Goal: Transaction & Acquisition: Purchase product/service

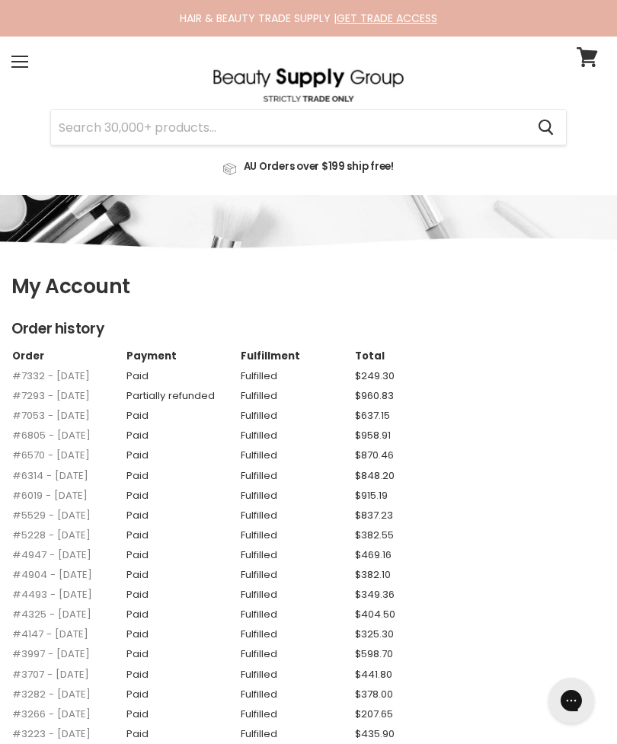
click at [57, 389] on link "#7293 - 11 Jun, 2025" at bounding box center [51, 396] width 78 height 14
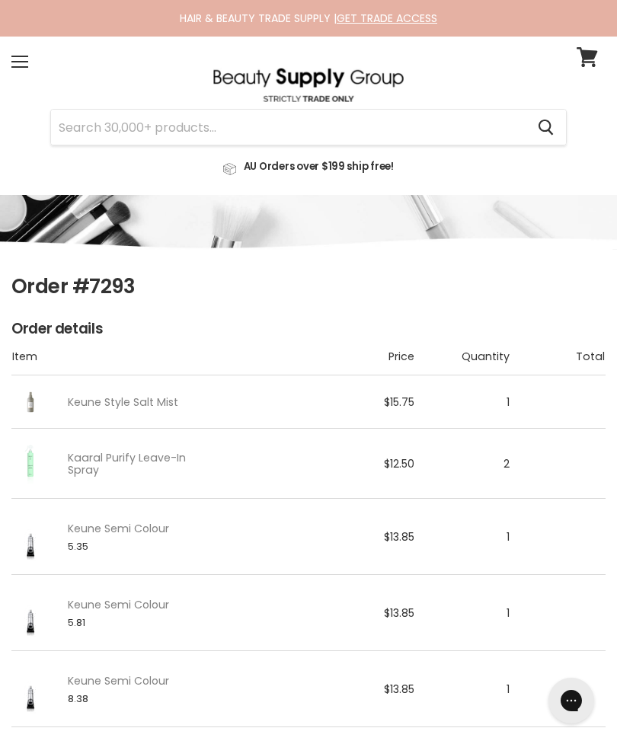
click at [421, 126] on input "Search" at bounding box center [288, 127] width 475 height 35
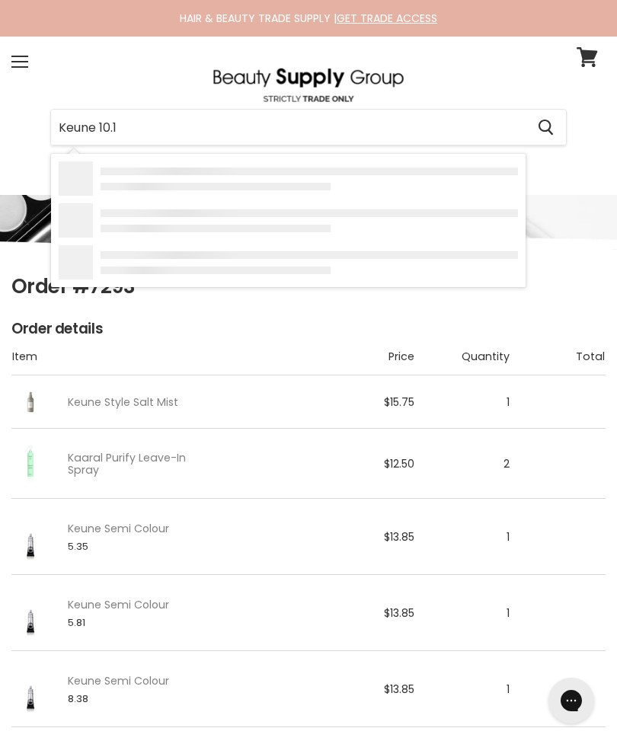
type input "Keune 10.17"
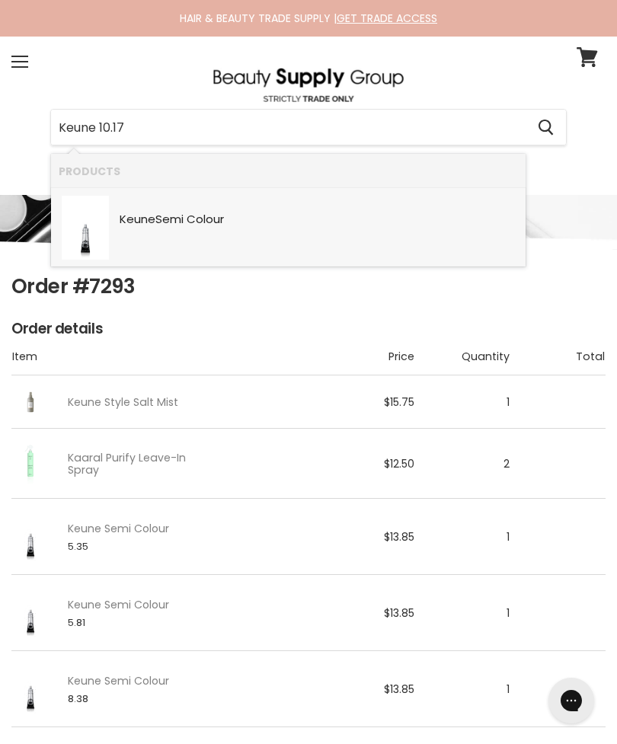
click at [382, 226] on div "Keune Semi Colour" at bounding box center [319, 220] width 399 height 15
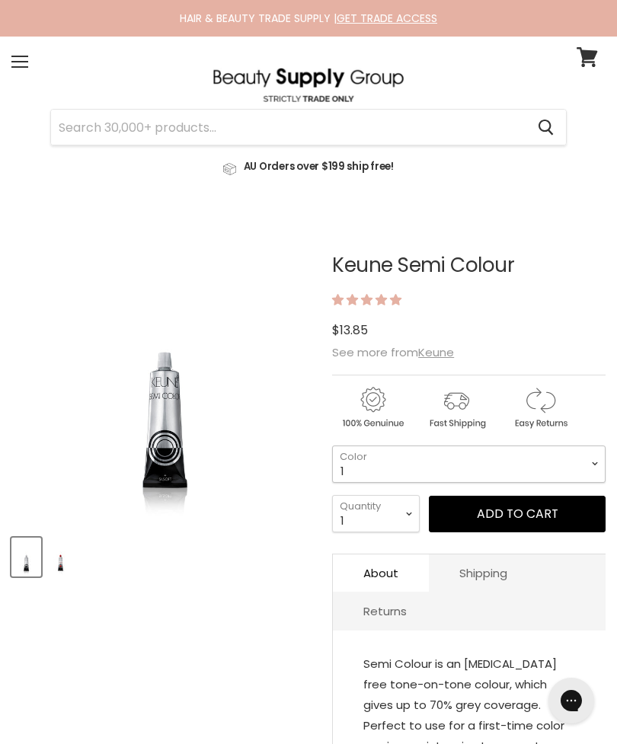
click at [533, 466] on select "1 3 3.1 4 4.7 4.37 4.53 4.6 4.76ri 5 5.11 5.23 5.35 5.4 5.81" at bounding box center [469, 464] width 274 height 37
select select "10.17"
click at [392, 504] on select "1 2 3 4 5 6 7 8 9 10+" at bounding box center [376, 513] width 88 height 37
select select "10+"
type input "10"
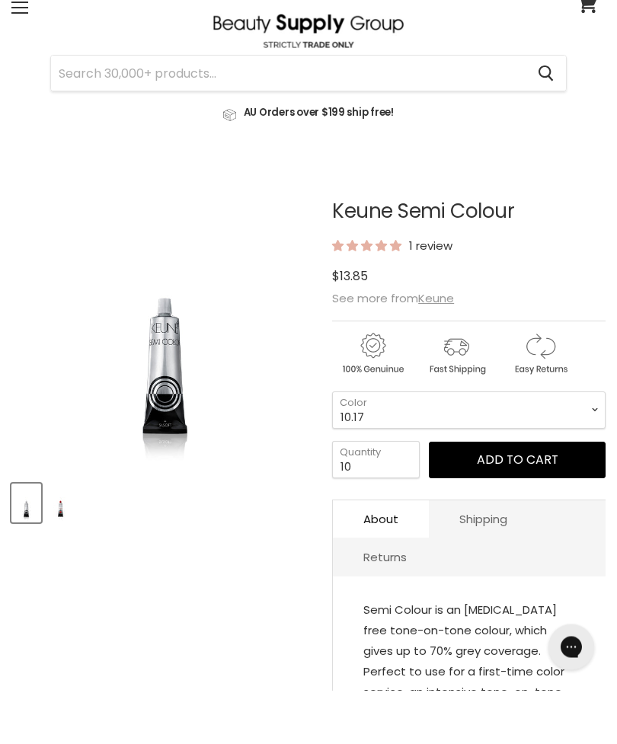
click at [511, 496] on button "Add to cart" at bounding box center [517, 514] width 177 height 37
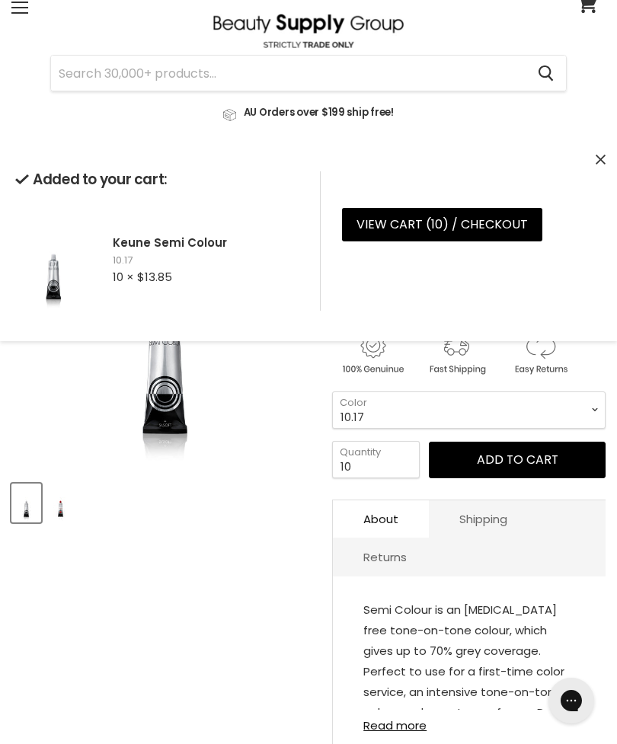
click at [545, 411] on select "1 3 3.1 4 4.7 4.37 4.53 4.6 4.76ri 5 5.11 5.23 5.35 5.4 5.81" at bounding box center [469, 410] width 274 height 37
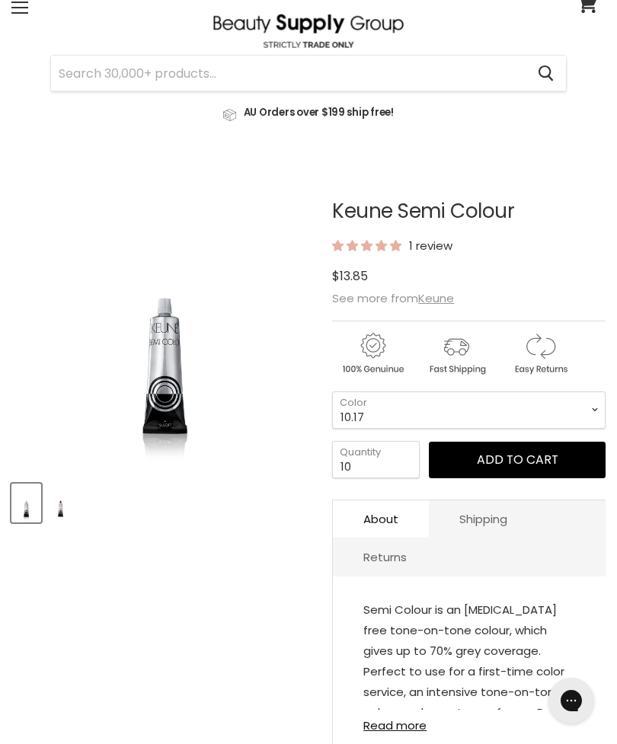
scroll to position [216, 0]
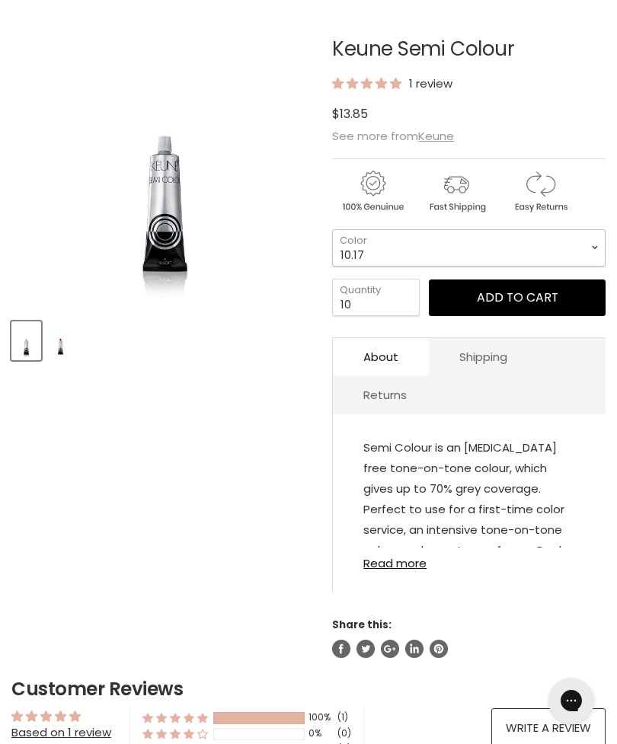
click at [533, 249] on select "1 3 3.1 4 4.7 4.37 4.53 4.6 4.76ri 5 5.11 5.23 5.35 5.4 5.81" at bounding box center [469, 247] width 274 height 37
select select "10.7"
click at [398, 296] on input "10" at bounding box center [376, 297] width 88 height 37
click at [400, 316] on input "10" at bounding box center [376, 297] width 88 height 37
type input "1"
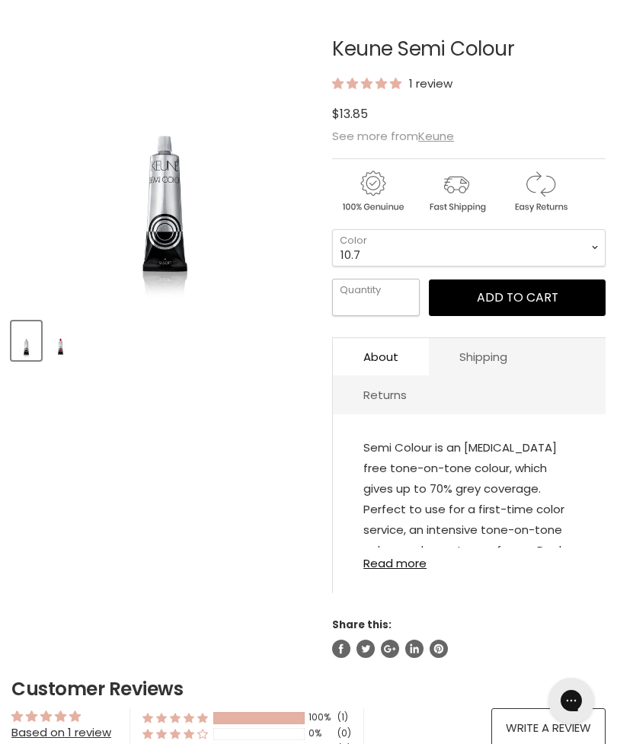
type input "2"
type input "3"
click at [523, 308] on button "Add to cart" at bounding box center [517, 298] width 177 height 37
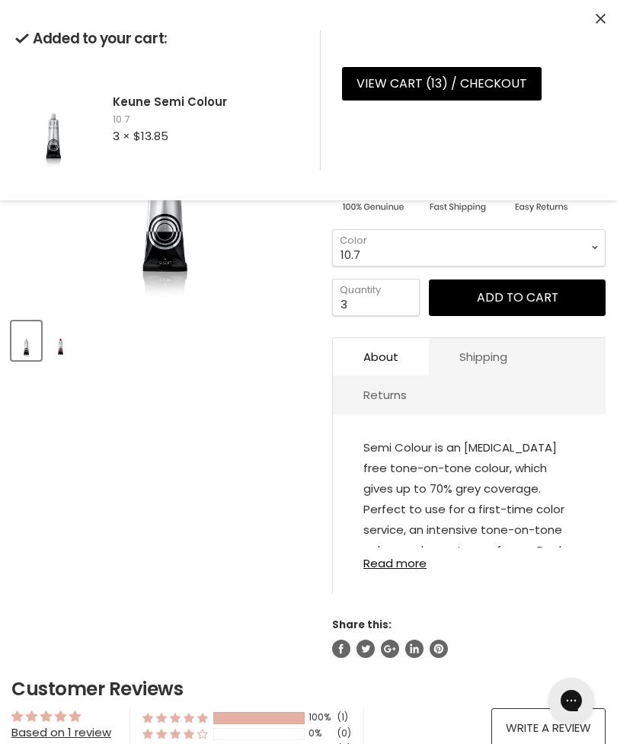
click at [566, 244] on select "1 3 3.1 4 4.7 4.37 4.53 4.6 4.76ri 5 5.11 5.23 5.35 5.4 5.81" at bounding box center [469, 247] width 274 height 37
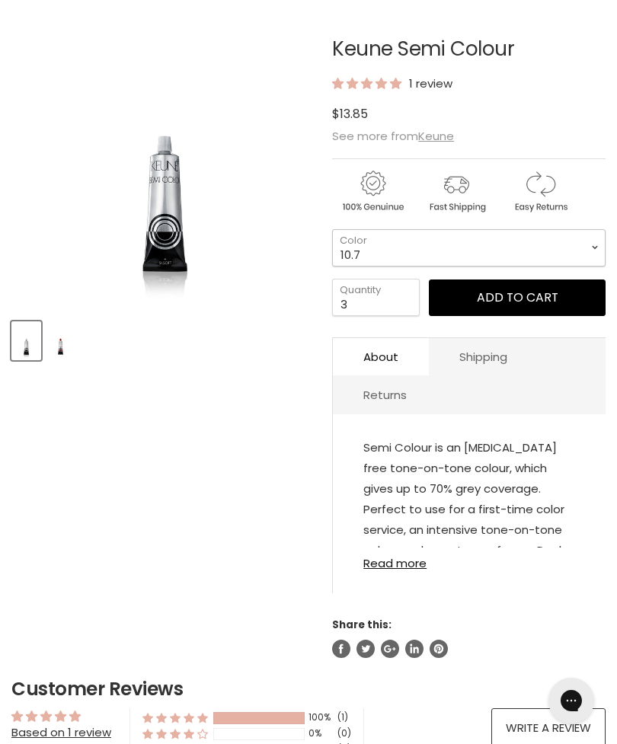
click at [550, 257] on select "1 3 3.1 4 4.7 4.37 4.53 4.6 4.76ri 5 5.11 5.23 5.35 5.4 5.81" at bounding box center [469, 247] width 274 height 37
click at [520, 303] on button "Add to cart" at bounding box center [517, 298] width 177 height 37
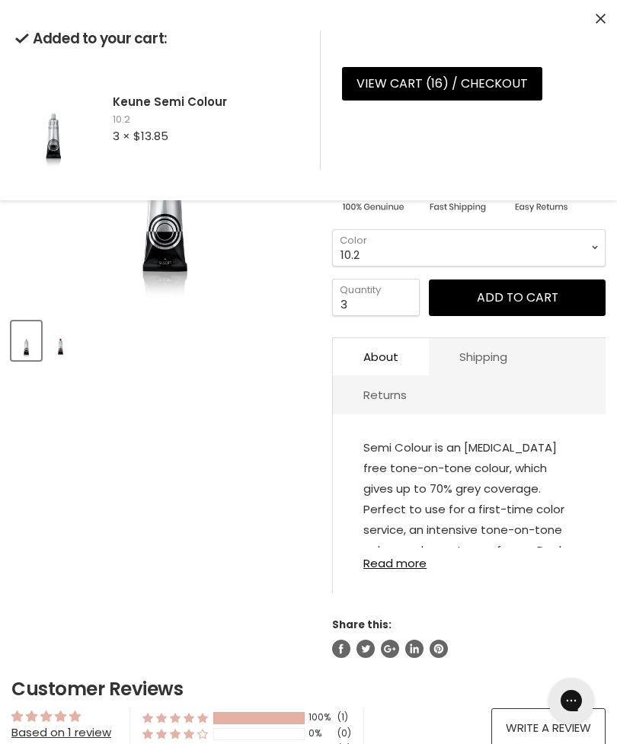
click at [483, 250] on select "1 3 3.1 4 4.7 4.37 4.53 4.6 4.76ri 5 5.11 5.23 5.35 5.4 5.81" at bounding box center [469, 247] width 274 height 37
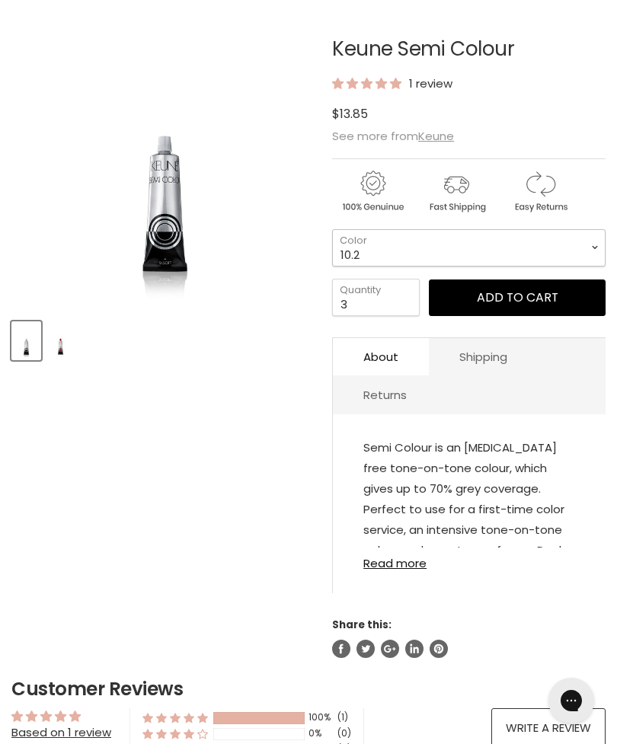
click at [552, 255] on select "1 3 3.1 4 4.7 4.37 4.53 4.6 4.76ri 5 5.11 5.23 5.35 5.4 5.81" at bounding box center [469, 247] width 274 height 37
click at [537, 309] on button "Add to cart" at bounding box center [517, 298] width 177 height 37
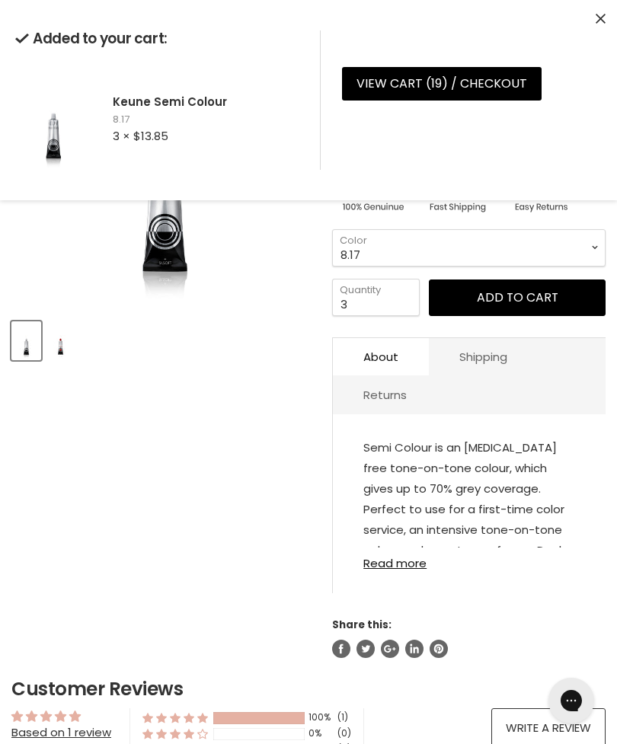
click at [592, 21] on div "Added to your cart: Keune Semi Colour 8.17 3 × $13.85 View cart ( 19 ) / Checko…" at bounding box center [308, 100] width 587 height 170
click at [603, 18] on icon "Close" at bounding box center [601, 19] width 10 height 10
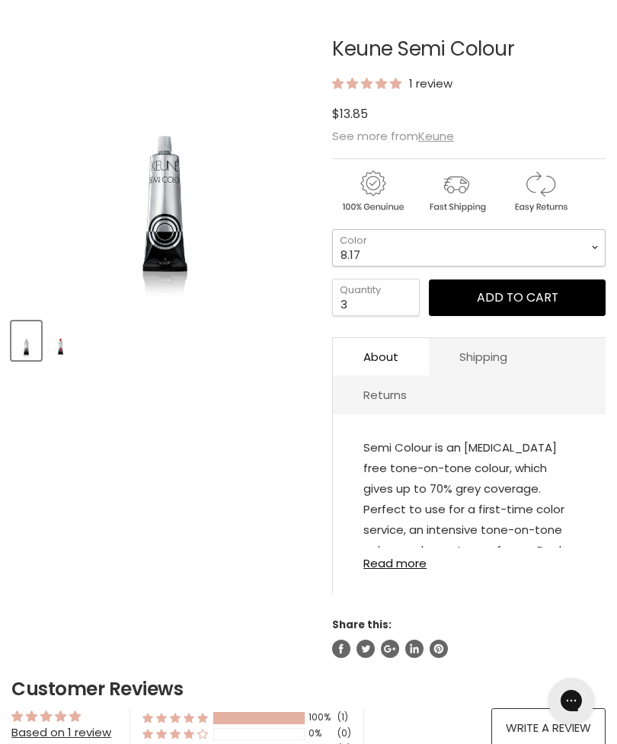
click at [451, 254] on select "1 3 3.1 4 4.7 4.37 4.53 4.6 4.76ri 5 5.11 5.23 5.35 5.4 5.81" at bounding box center [469, 247] width 274 height 37
select select "10.81"
click at [367, 289] on input "3" at bounding box center [376, 297] width 88 height 37
click at [377, 302] on input "3" at bounding box center [376, 297] width 88 height 37
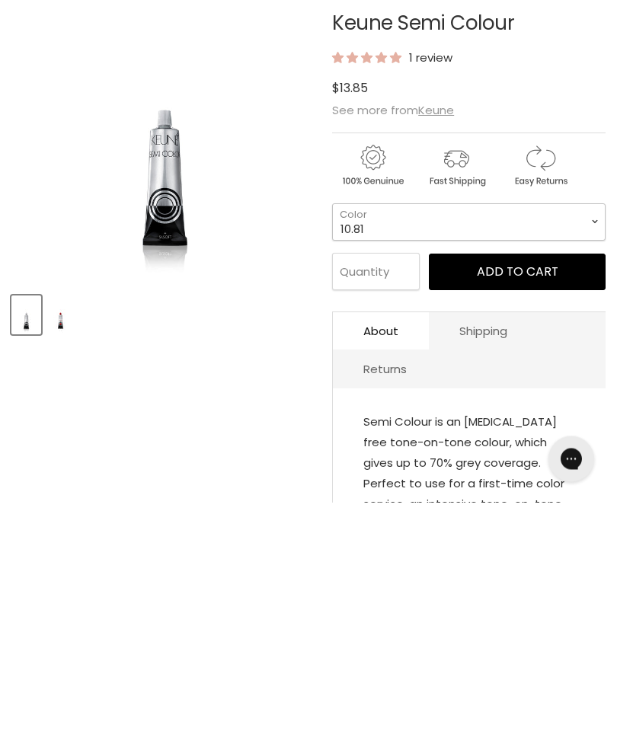
click at [465, 446] on select "1 3 3.1 4 4.7 4.37 4.53 4.6 4.76ri 5 5.11 5.23 5.35 5.4 5.81" at bounding box center [469, 464] width 274 height 37
type input "1"
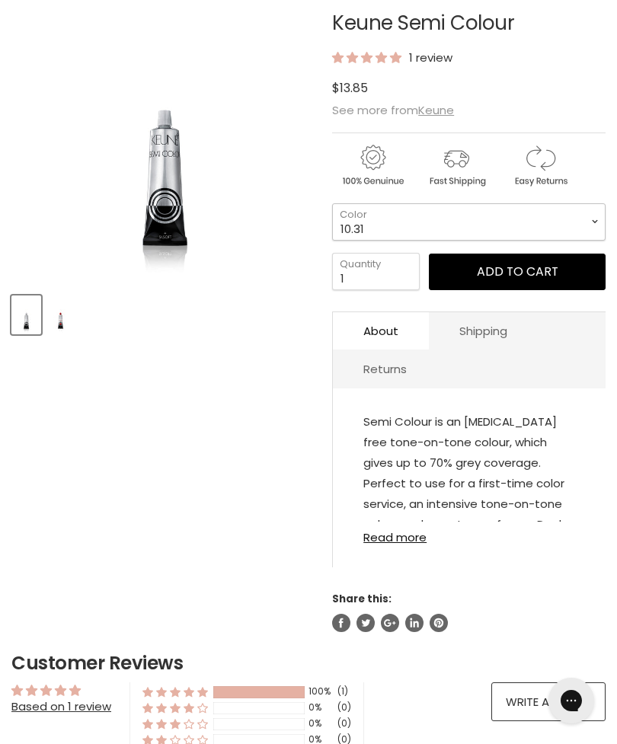
select select "10.31"
click at [383, 278] on input "1" at bounding box center [376, 271] width 88 height 37
type input "2"
click at [511, 277] on button "Add to cart" at bounding box center [517, 272] width 177 height 37
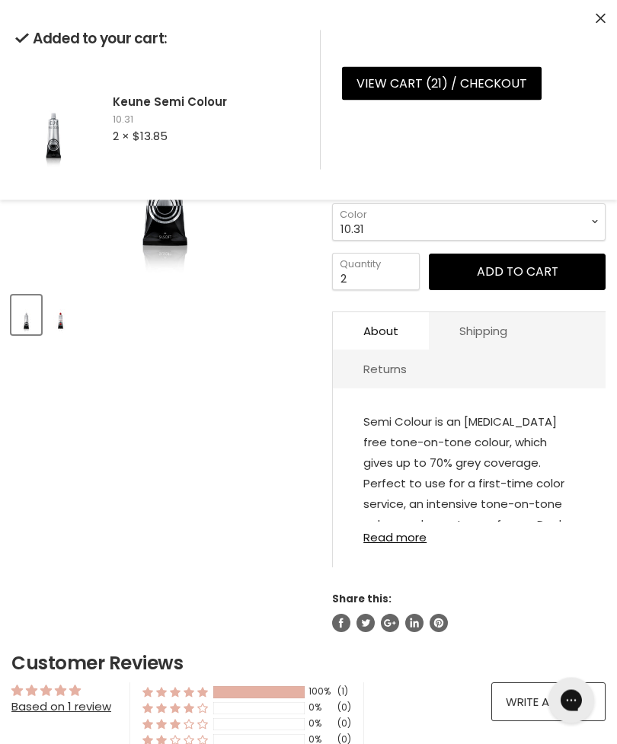
scroll to position [242, 0]
click at [531, 229] on select "1 3 3.1 4 4.7 4.37 4.53 4.6 4.76ri 5 5.11 5.23 5.35 5.4 5.81" at bounding box center [469, 221] width 274 height 37
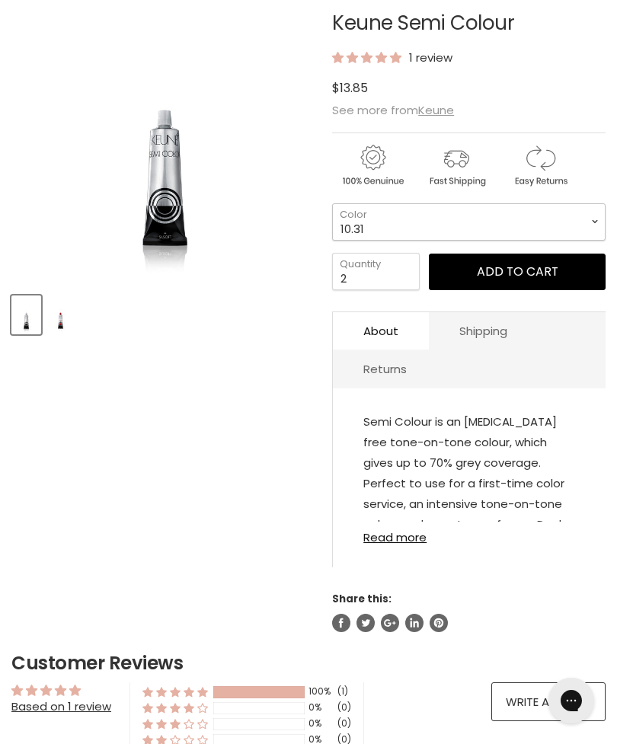
click at [524, 229] on select "1 3 3.1 4 4.7 4.37 4.53 4.6 4.76ri 5 5.11 5.23 5.35 5.4 5.81" at bounding box center [469, 221] width 274 height 37
select select "9.27"
click at [389, 282] on input "2" at bounding box center [376, 271] width 88 height 37
type input "3"
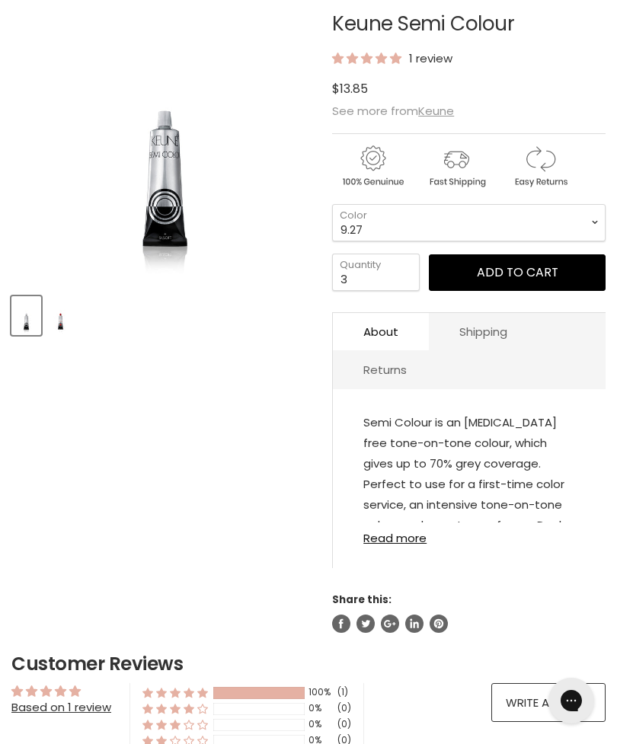
click at [491, 278] on button "Add to cart" at bounding box center [517, 272] width 177 height 37
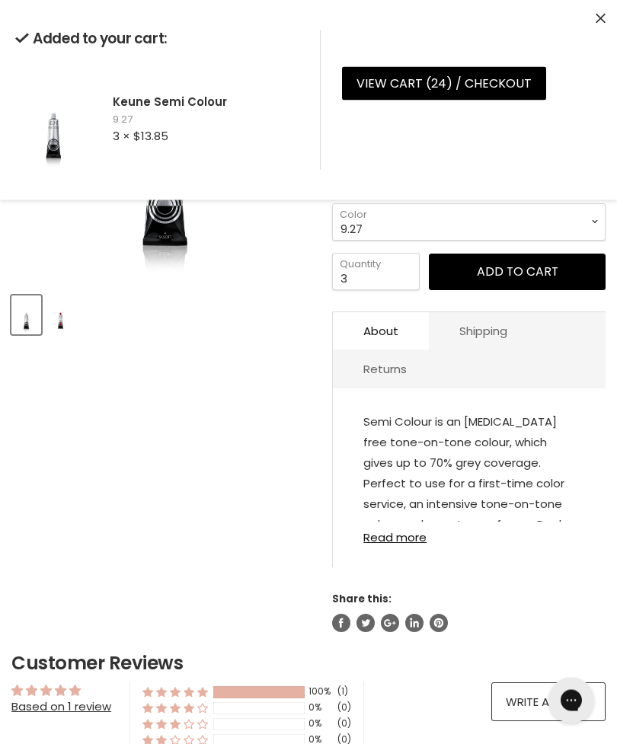
scroll to position [242, 0]
click at [562, 214] on select "1 3 3.1 4 4.7 4.37 4.53 4.6 4.76ri 5 5.11 5.23 5.35 5.4 5.81" at bounding box center [469, 221] width 274 height 37
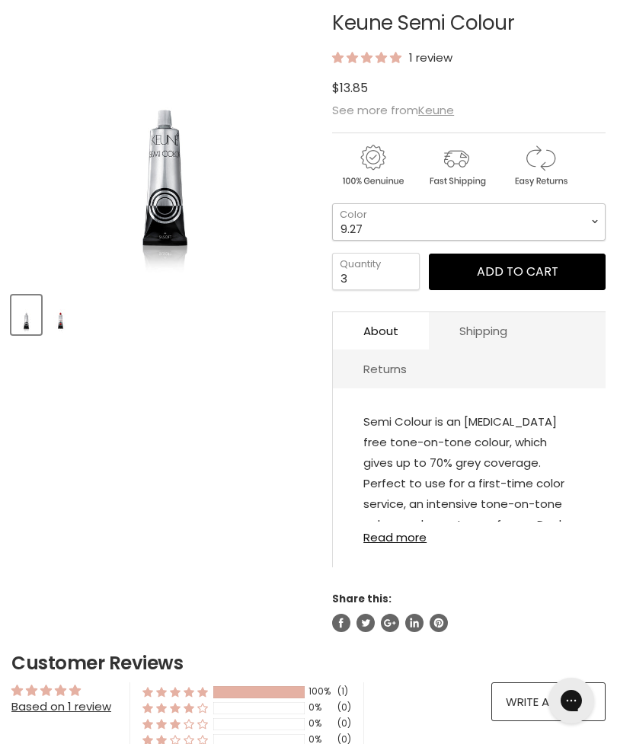
click at [561, 218] on select "1 3 3.1 4 4.7 4.37 4.53 4.6 4.76ri 5 5.11 5.23 5.35 5.4 5.81" at bounding box center [469, 221] width 274 height 37
select select "9.1"
click at [376, 270] on input "3" at bounding box center [376, 271] width 88 height 37
click at [386, 279] on input "3" at bounding box center [376, 272] width 88 height 37
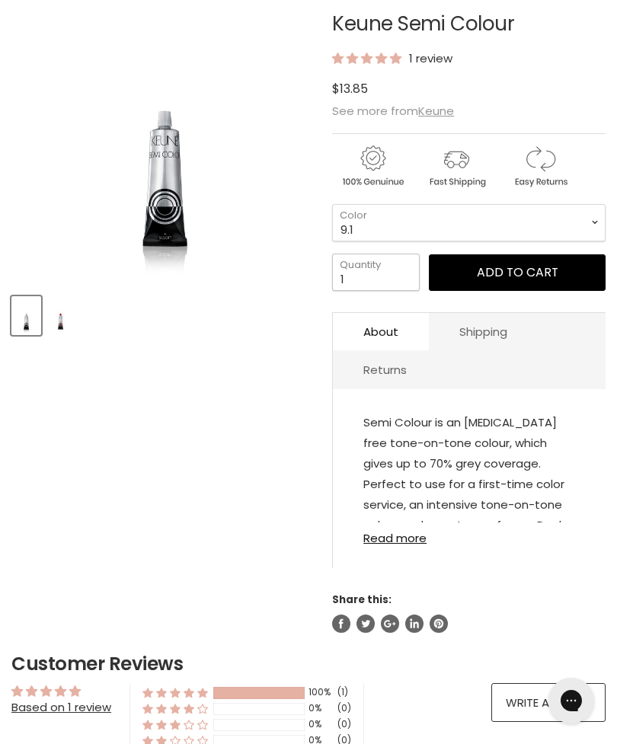
type input "1"
click at [523, 279] on button "Add to cart" at bounding box center [517, 272] width 177 height 37
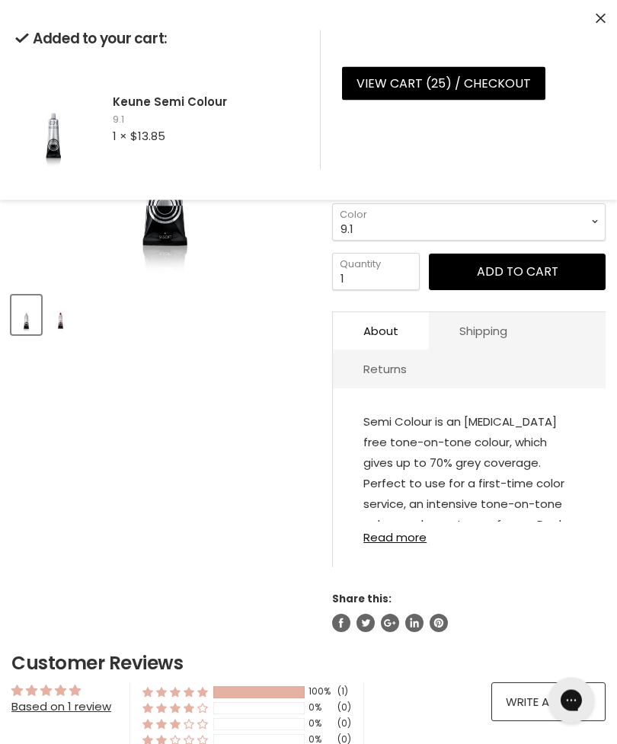
scroll to position [242, 0]
click at [450, 212] on select "1 3 3.1 4 4.7 4.37 4.53 4.6 4.76ri 5 5.11 5.23 5.35 5.4 5.81" at bounding box center [469, 221] width 274 height 37
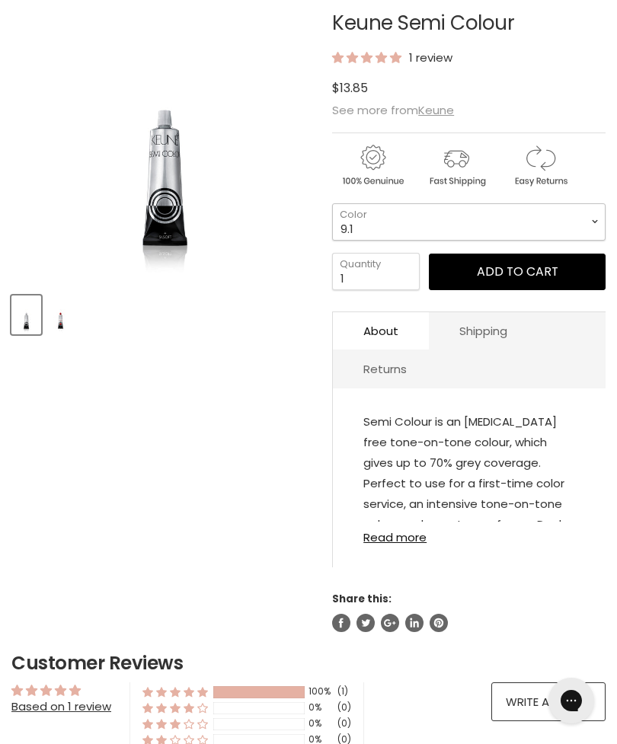
click at [448, 218] on select "1 3 3.1 4 4.7 4.37 4.53 4.6 4.76ri 5 5.11 5.23 5.35 5.4 5.81" at bounding box center [469, 221] width 274 height 37
select select "8.81"
click at [381, 281] on input "1" at bounding box center [376, 271] width 88 height 37
type input "2"
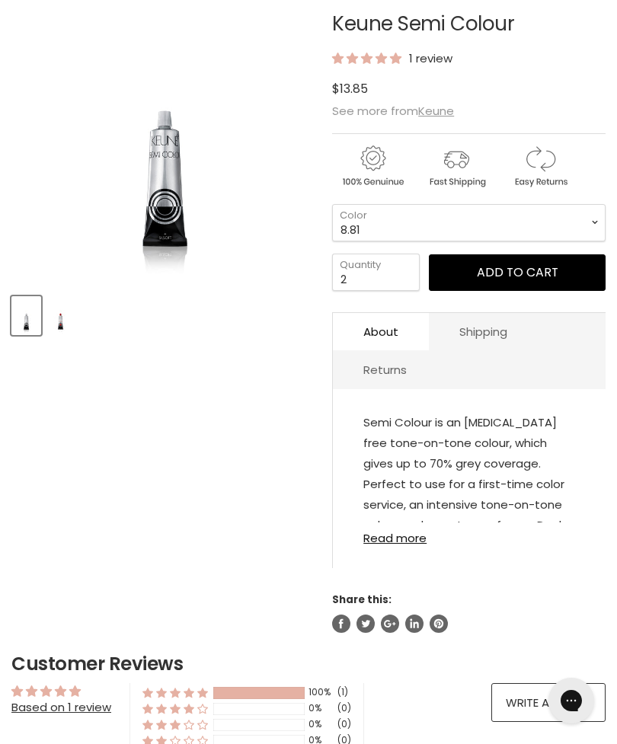
click at [511, 287] on button "Add to cart" at bounding box center [517, 272] width 177 height 37
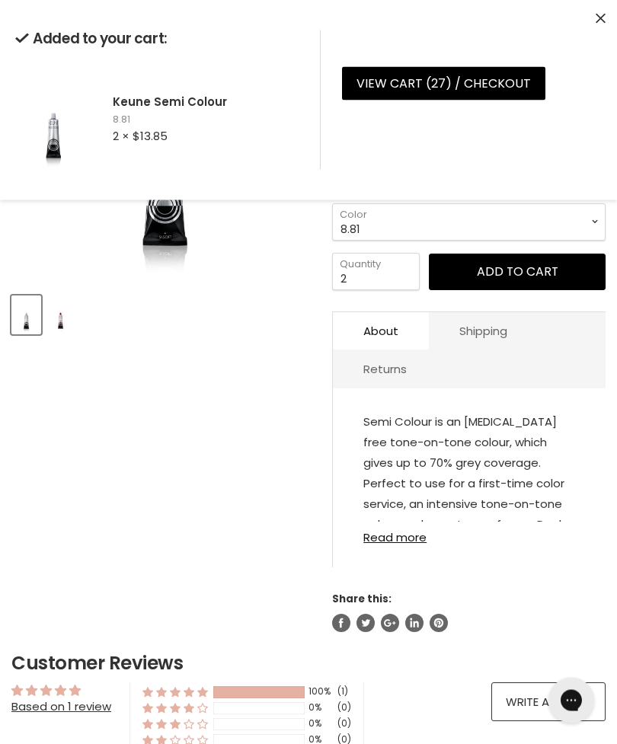
scroll to position [242, 0]
click at [517, 225] on select "1 3 3.1 4 4.7 4.37 4.53 4.6 4.76ri 5 5.11 5.23 5.35 5.4 5.81" at bounding box center [469, 221] width 274 height 37
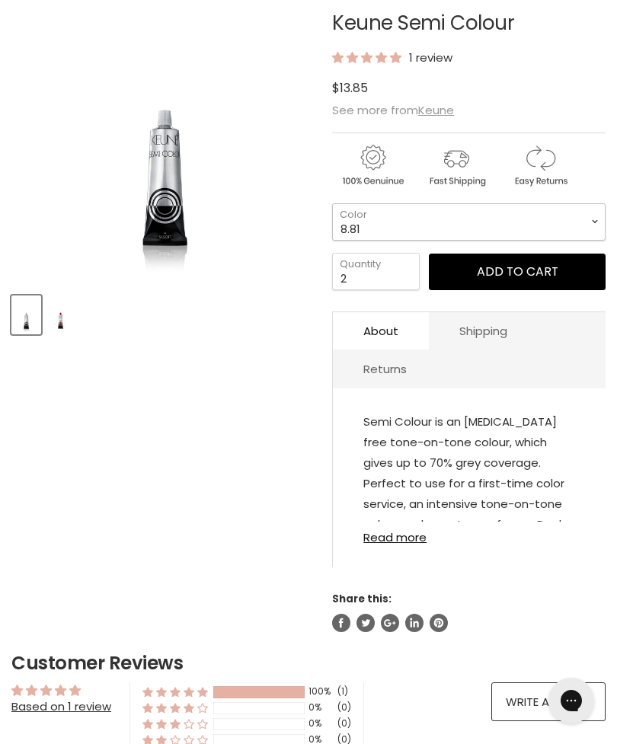
click at [514, 221] on select "1 3 3.1 4 4.7 4.37 4.53 4.6 4.76ri 5 5.11 5.23 5.35 5.4 5.81" at bounding box center [469, 221] width 274 height 37
click at [530, 284] on button "Add to cart" at bounding box center [517, 272] width 177 height 37
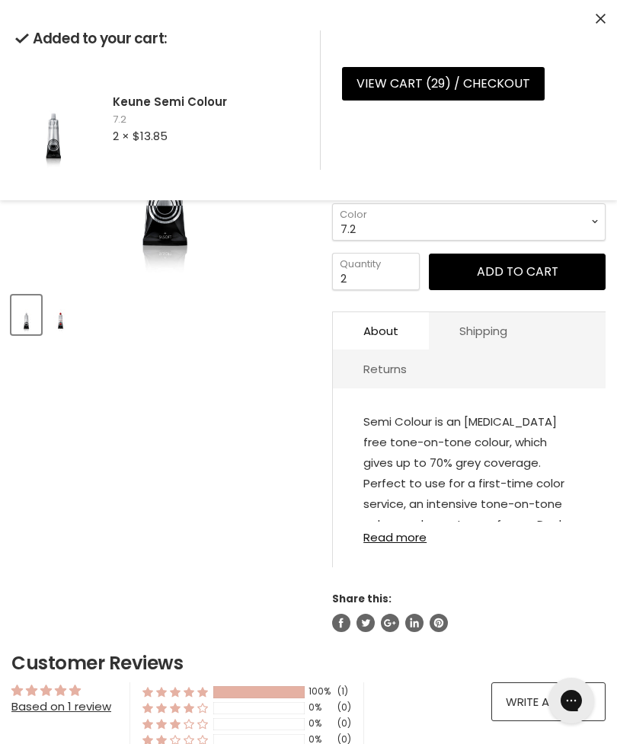
click at [526, 232] on select "1 3 3.1 4 4.7 4.37 4.53 4.6 4.76ri 5 5.11 5.23 5.35 5.4 5.81" at bounding box center [469, 221] width 274 height 37
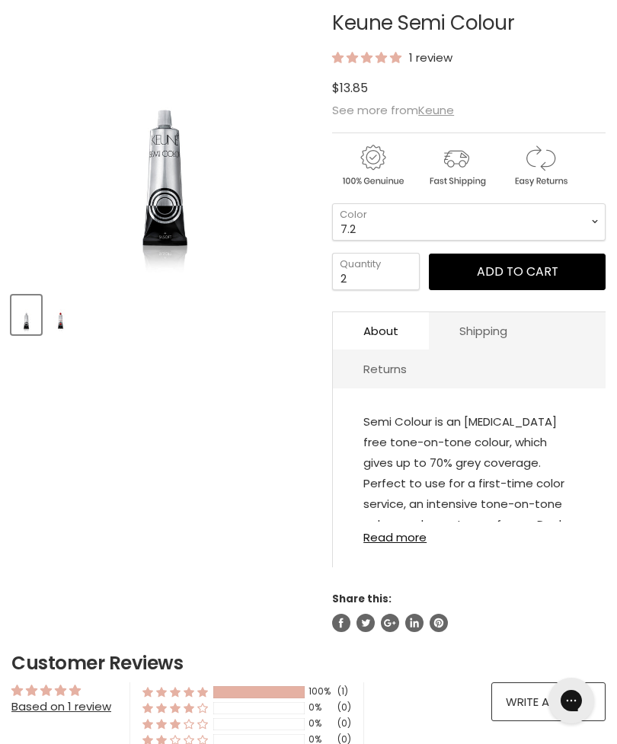
click at [527, 231] on select "1 3 3.1 4 4.7 4.37 4.53 4.6 4.76ri 5 5.11 5.23 5.35 5.4 5.81" at bounding box center [469, 221] width 274 height 37
click at [523, 226] on select "1 3 3.1 4 4.7 4.37 4.53 4.6 4.76ri 5 5.11 5.23 5.35 5.4 5.81" at bounding box center [469, 221] width 274 height 37
click at [500, 270] on button "Add to cart" at bounding box center [517, 272] width 177 height 37
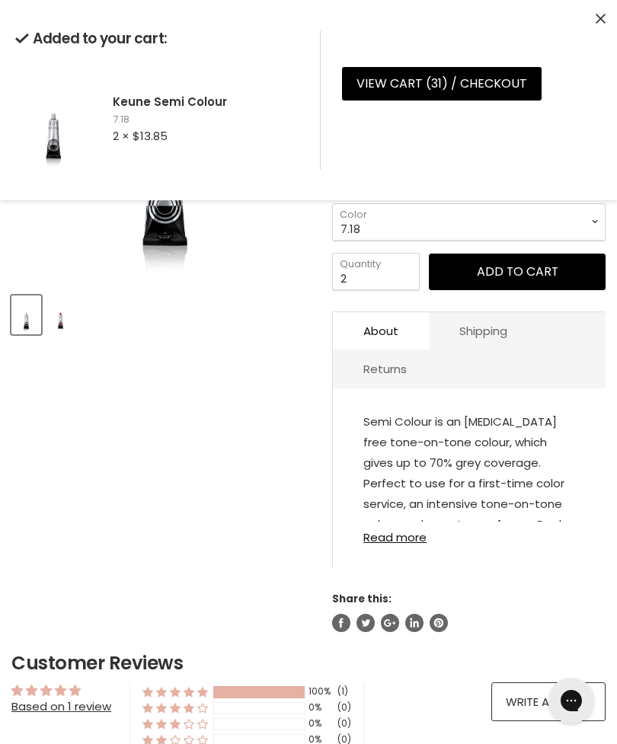
click at [402, 230] on select "1 3 3.1 4 4.7 4.37 4.53 4.6 4.76ri 5 5.11 5.23 5.35 5.4 5.81" at bounding box center [469, 221] width 274 height 37
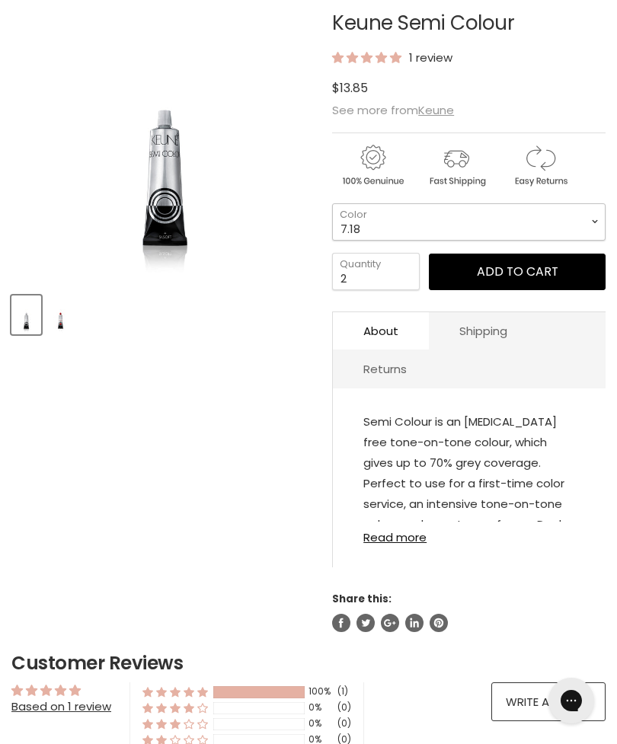
click at [402, 234] on select "1 3 3.1 4 4.7 4.37 4.53 4.6 4.76ri 5 5.11 5.23 5.35 5.4 5.81" at bounding box center [469, 221] width 274 height 37
select select "5.81"
click at [378, 277] on input "2" at bounding box center [376, 271] width 88 height 37
type input "1"
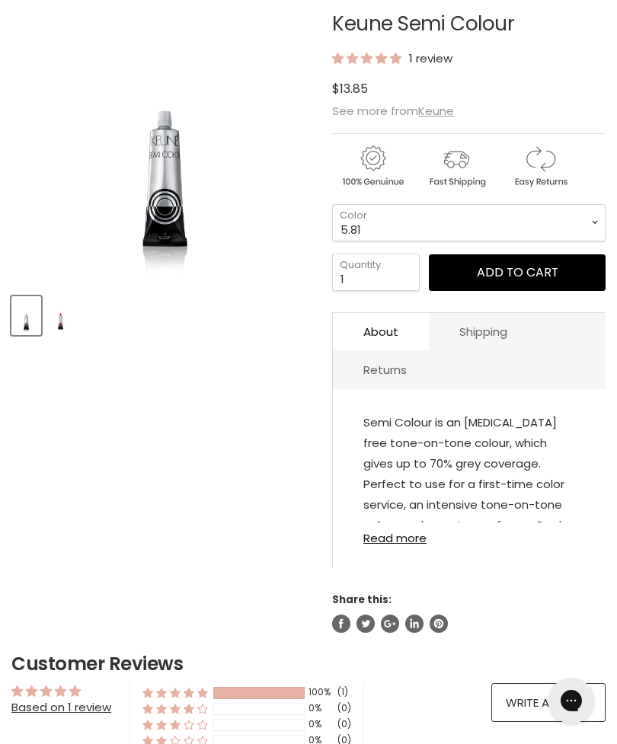
click at [539, 279] on button "Add to cart" at bounding box center [517, 272] width 177 height 37
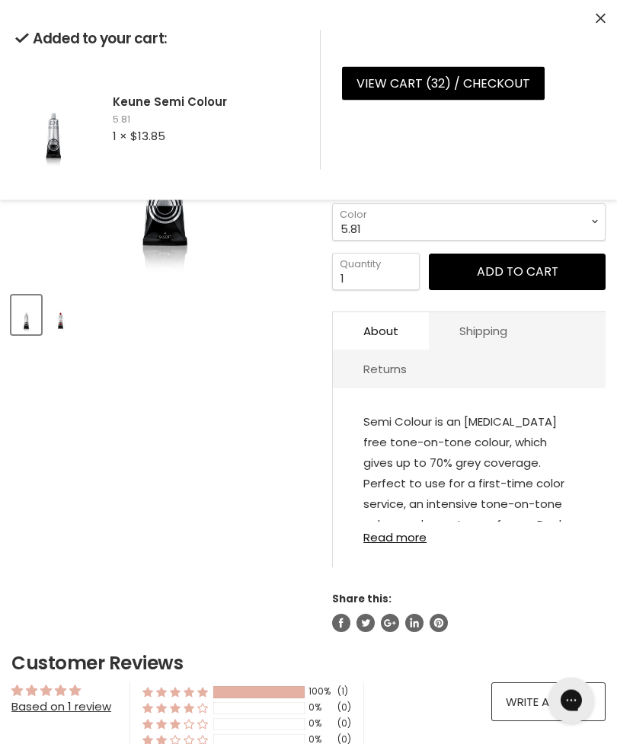
scroll to position [242, 0]
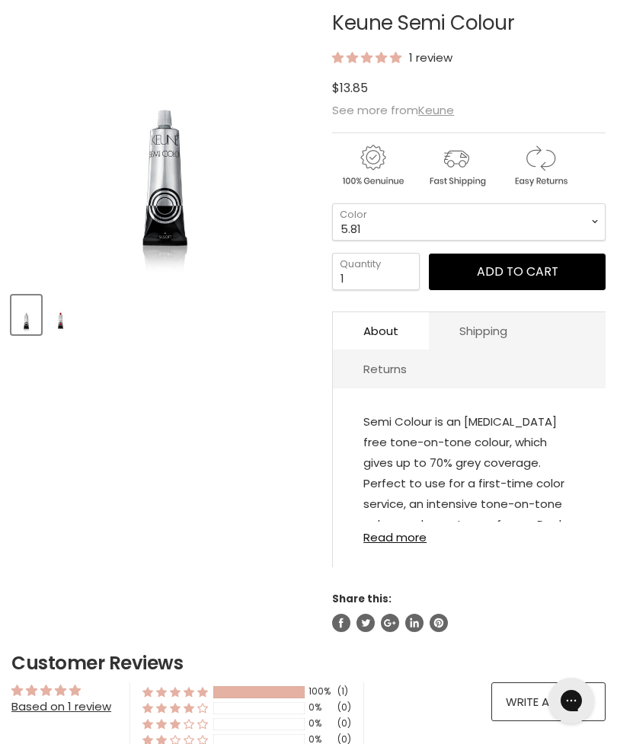
click at [280, 401] on article "Click or scroll to zoom Tap or pinch to zoom Click or scroll to zoom" at bounding box center [308, 303] width 594 height 658
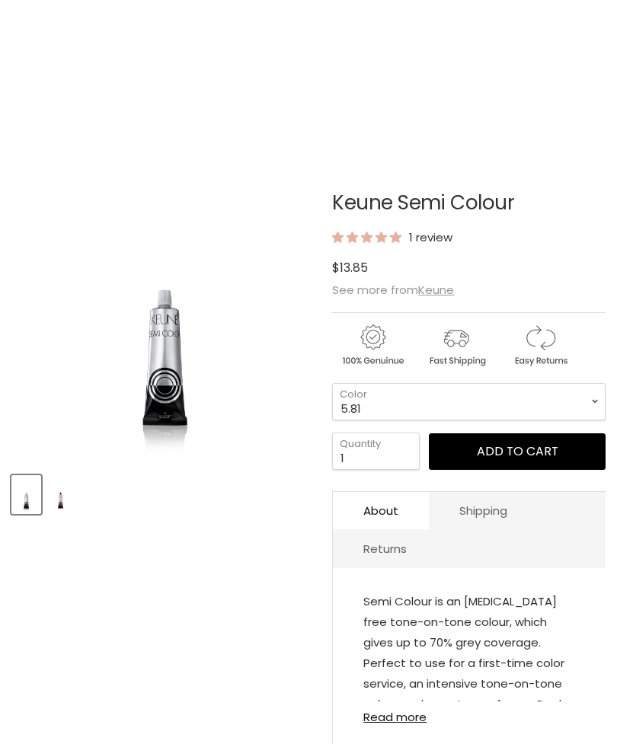
scroll to position [0, 0]
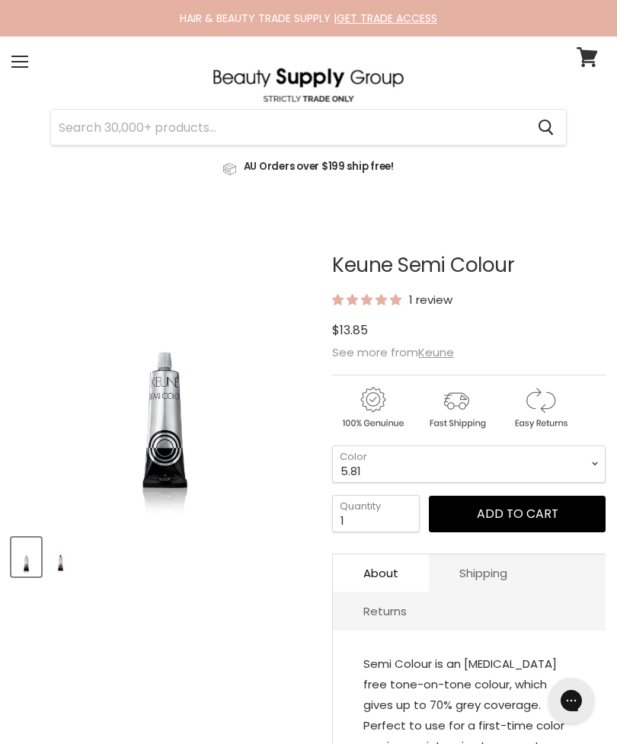
click at [309, 130] on input "Search" at bounding box center [288, 127] width 475 height 35
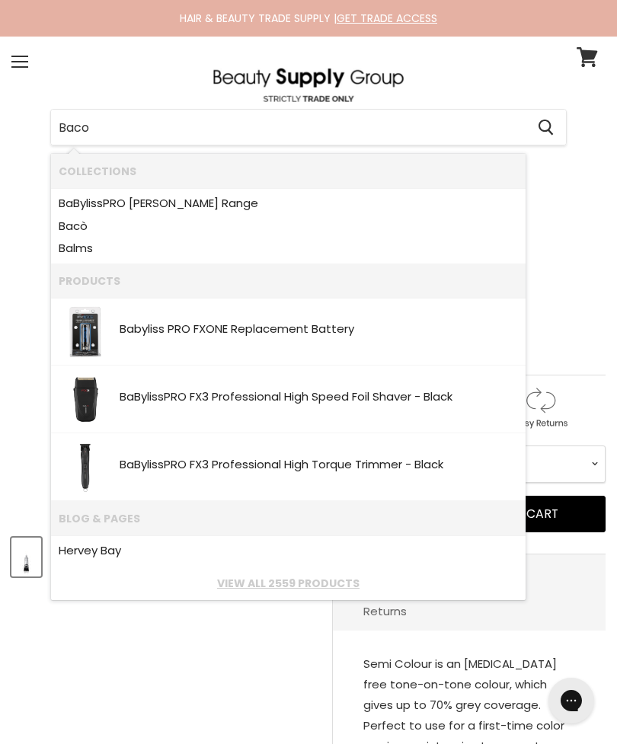
type input "Baco"
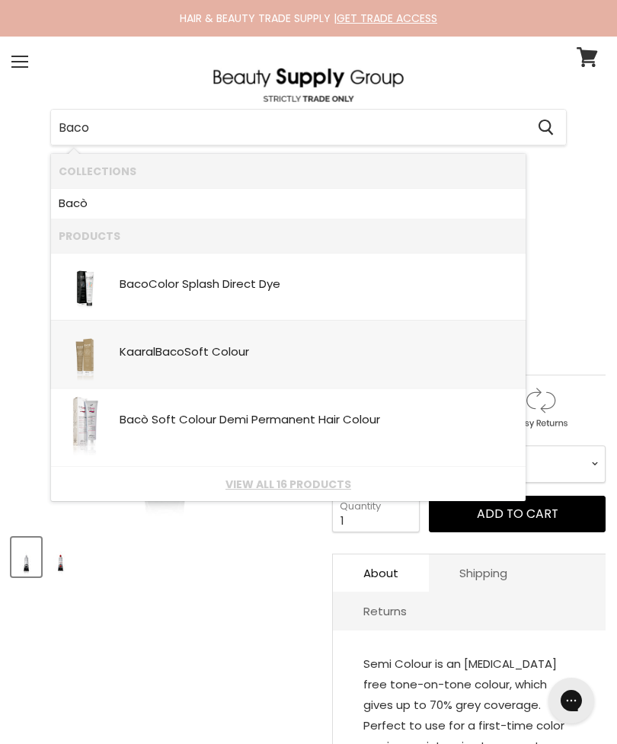
click at [299, 367] on link "Kaaral Baco Soft Colour SKU: Kaaral" at bounding box center [288, 354] width 459 height 53
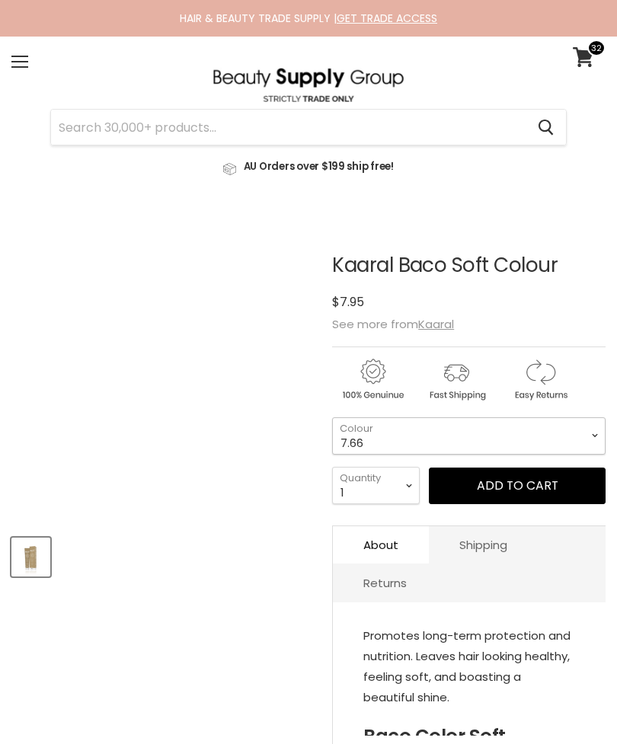
click at [490, 446] on select "7.66 5.66 4.66 5.44 4.1" at bounding box center [469, 436] width 274 height 37
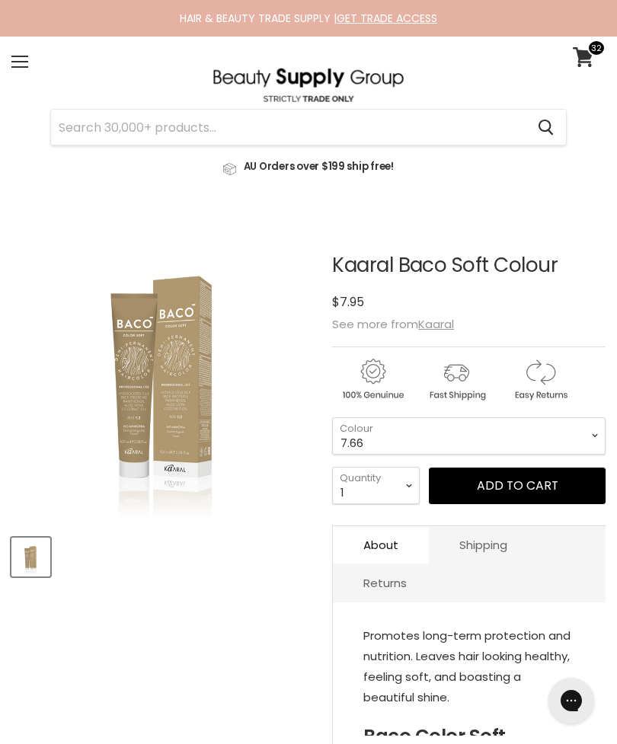
click at [374, 131] on input "Search" at bounding box center [288, 127] width 475 height 35
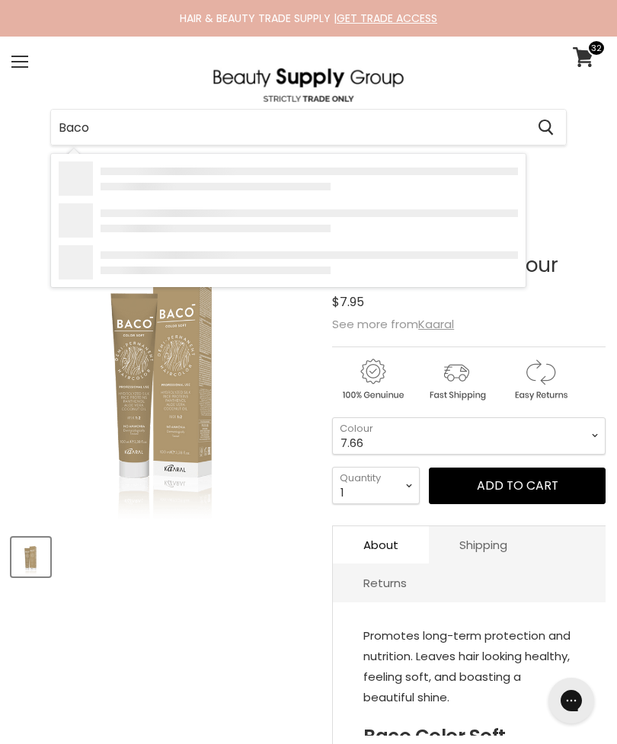
type input "Baco"
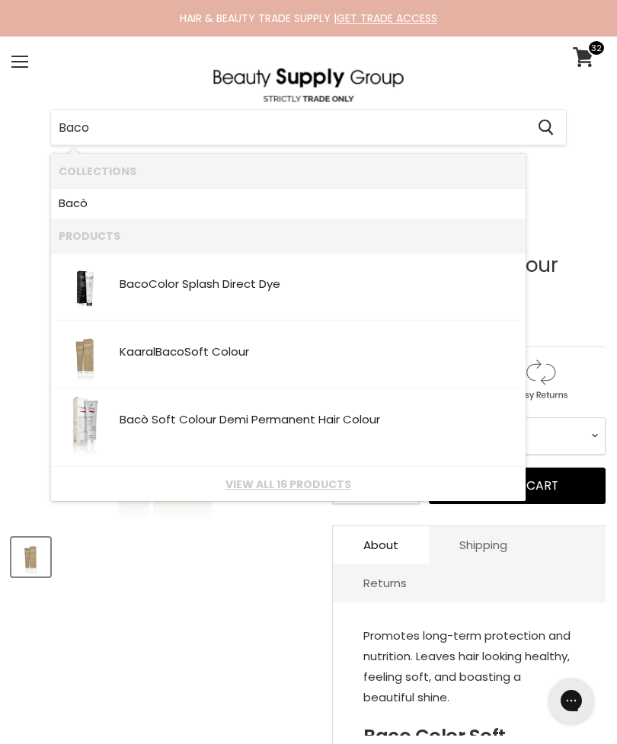
click at [337, 490] on link "View all 16 products" at bounding box center [288, 485] width 459 height 12
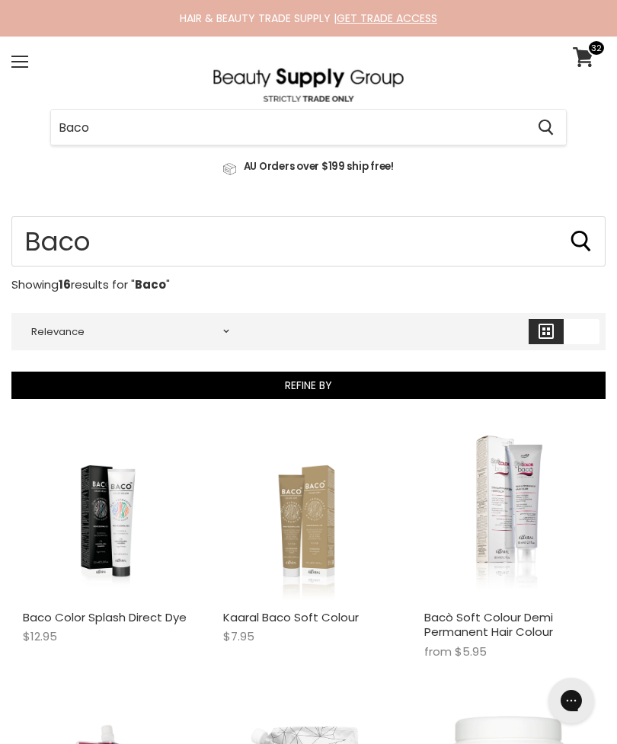
type input "Baco"
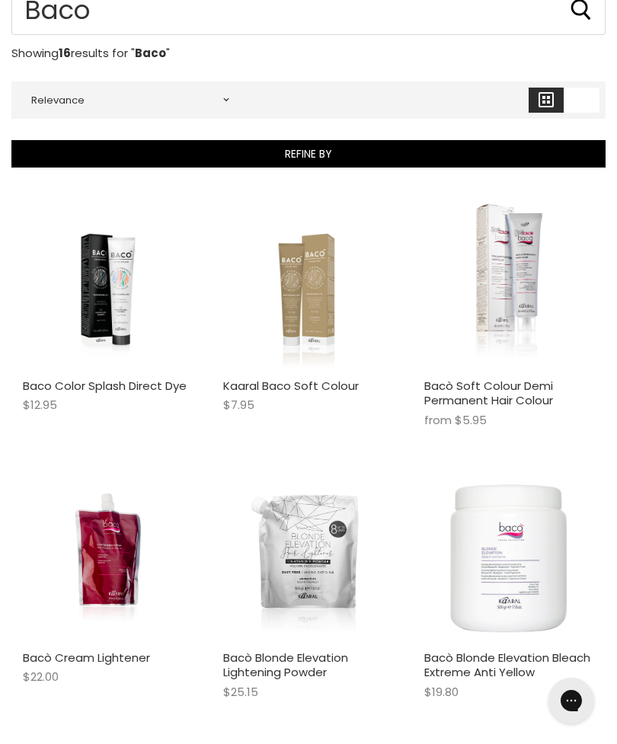
scroll to position [229, 0]
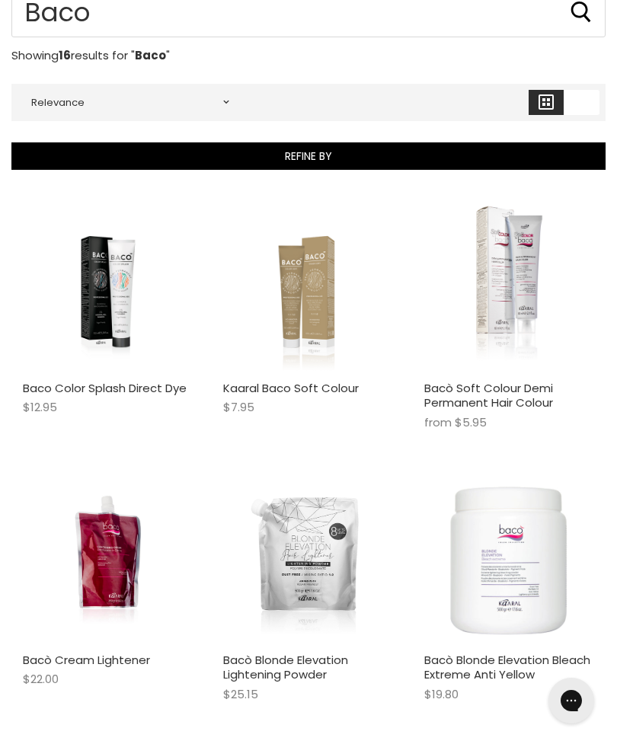
click at [543, 317] on img "Main content" at bounding box center [508, 288] width 73 height 170
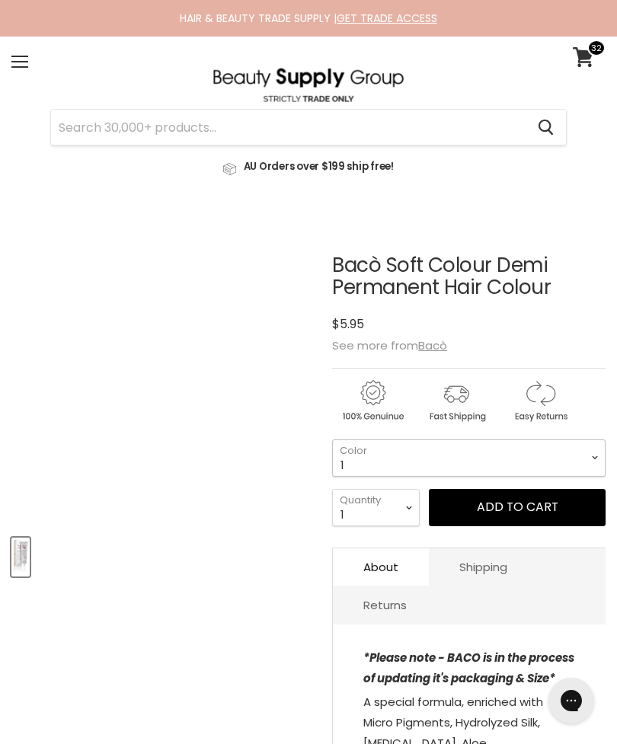
click at [507, 469] on select "1 3 4 5 6 7 - NEW 100ml Tube 8 - NEW 100ml Tube 9 - NEW 100ml Tube 10 5.03 6.03…" at bounding box center [469, 458] width 274 height 37
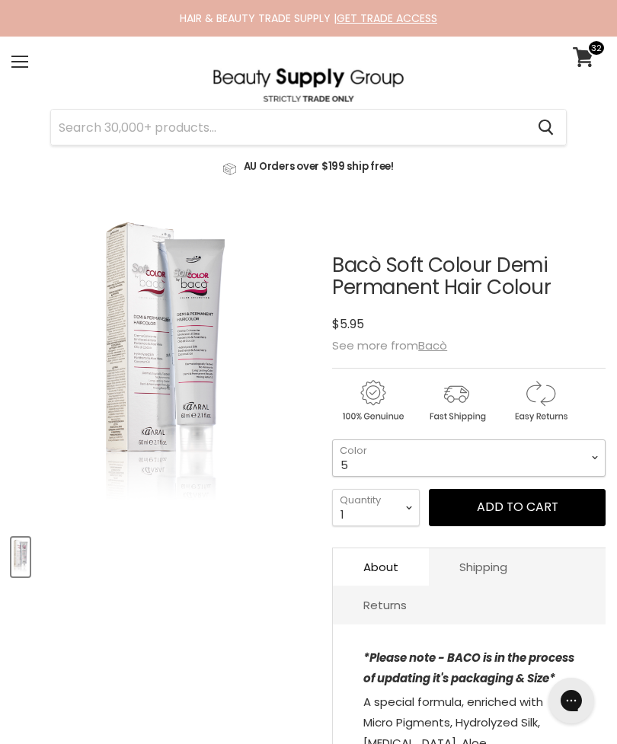
select select "5"
click at [393, 511] on select "1 2 3 4 5 6 7 8 9 10+" at bounding box center [376, 507] width 88 height 37
select select "2"
type input "2"
click at [498, 507] on button "Add to cart" at bounding box center [517, 507] width 177 height 37
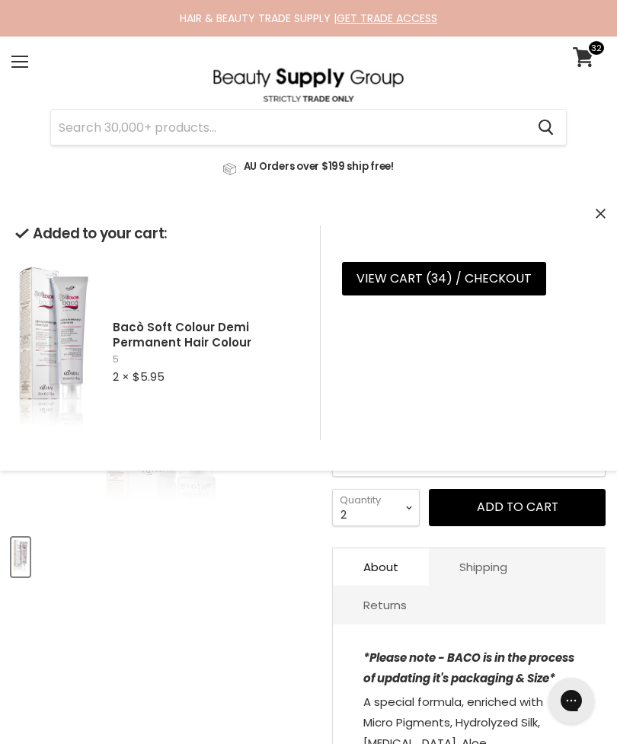
click at [602, 219] on button "Close" at bounding box center [601, 214] width 10 height 16
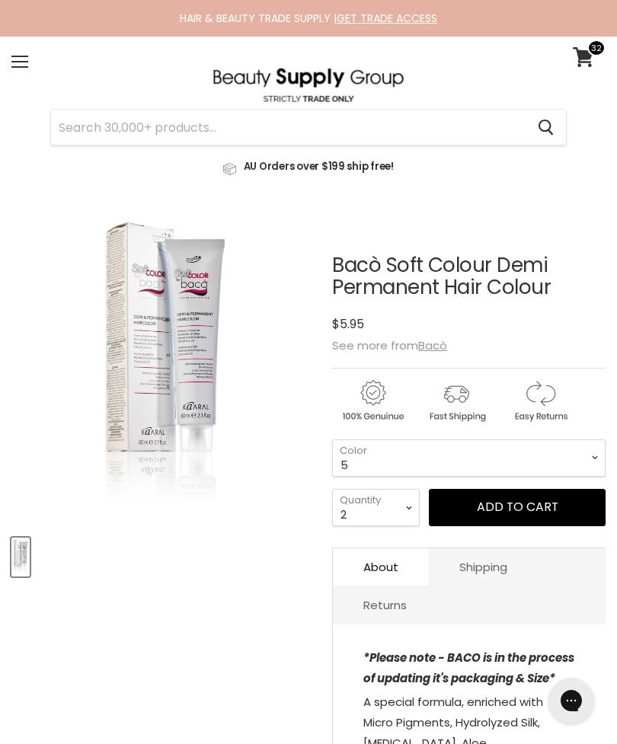
click at [426, 130] on input "Search" at bounding box center [288, 127] width 475 height 35
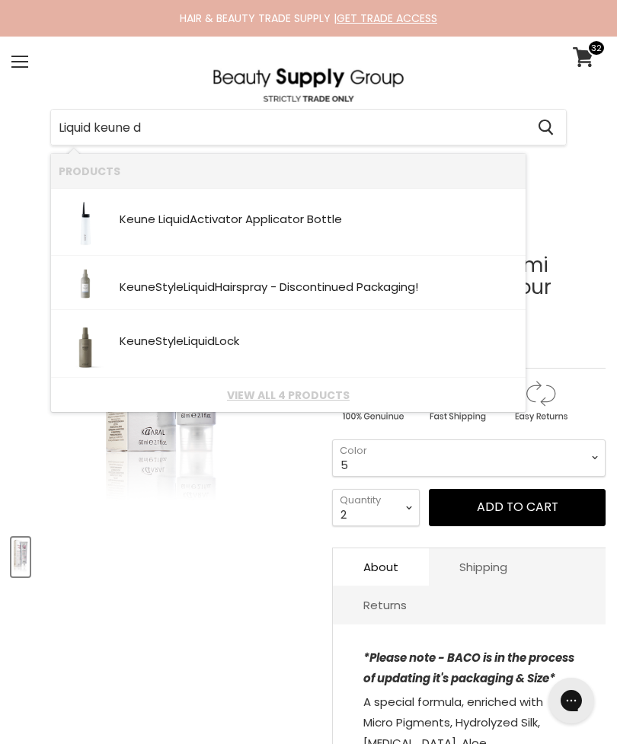
type input "Liquid keune de"
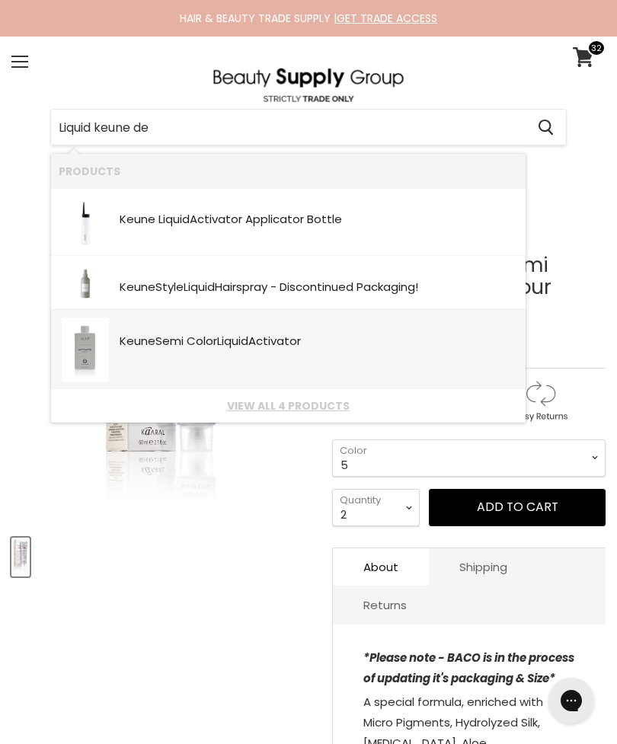
click at [411, 366] on link "Keune Semi Color Liquid Activator SKU: 8719281110064 Keune" at bounding box center [288, 350] width 459 height 64
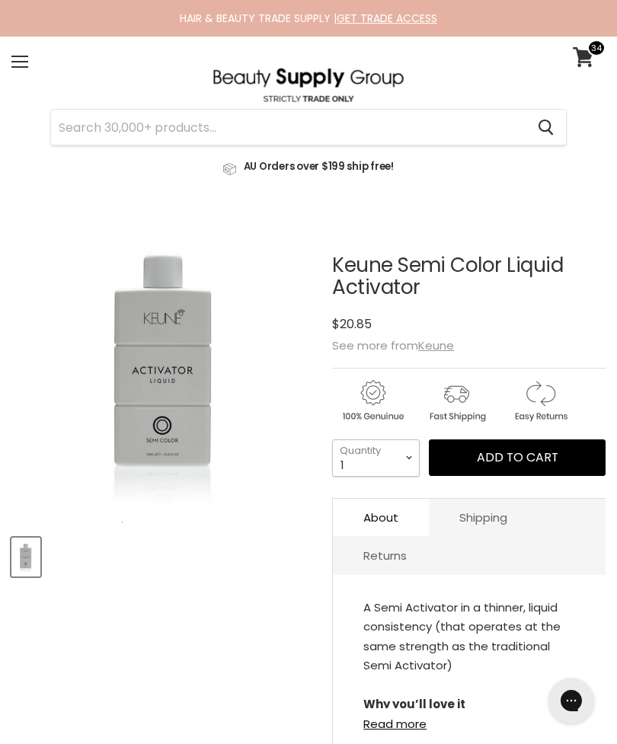
click at [399, 457] on select "1 2 3 4 5 6 7 8 9 10+" at bounding box center [376, 458] width 88 height 37
select select "4"
type input "4"
click at [495, 456] on span "Add to cart" at bounding box center [518, 458] width 82 height 18
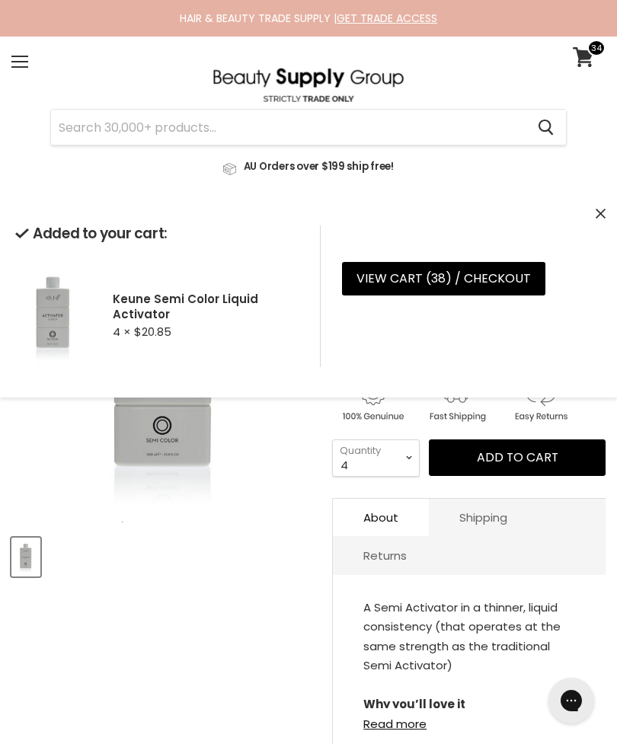
click at [250, 517] on img "Keune Semi Color Liquid Activator image. Click or Scroll to Zoom." at bounding box center [165, 369] width 224 height 306
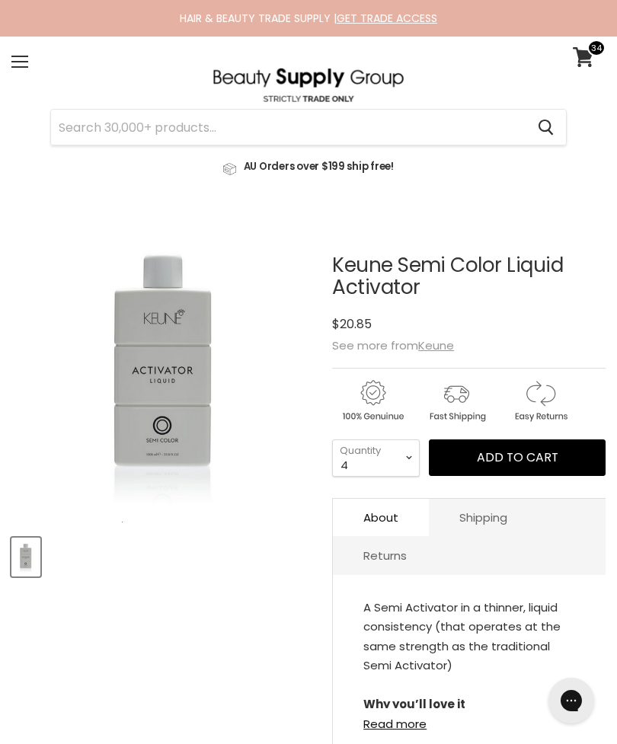
click at [374, 133] on input "Search" at bounding box center [288, 127] width 475 height 35
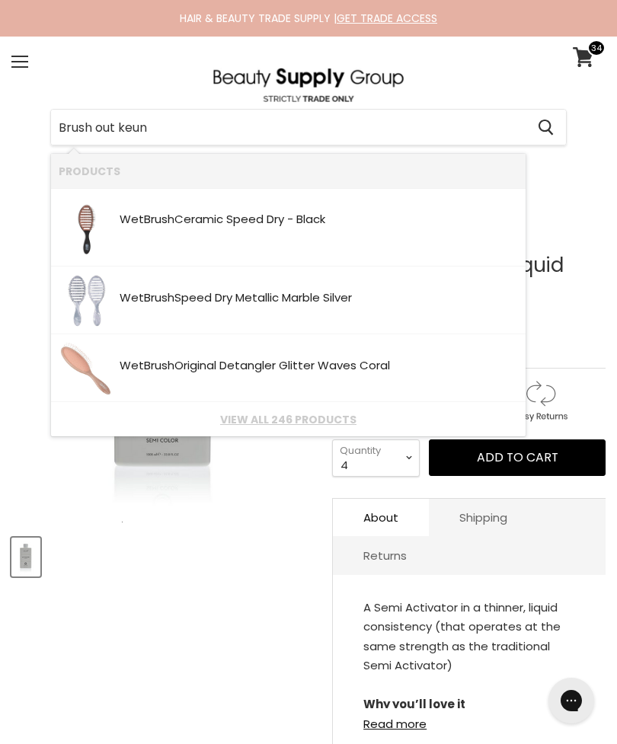
type input "Brush out keune"
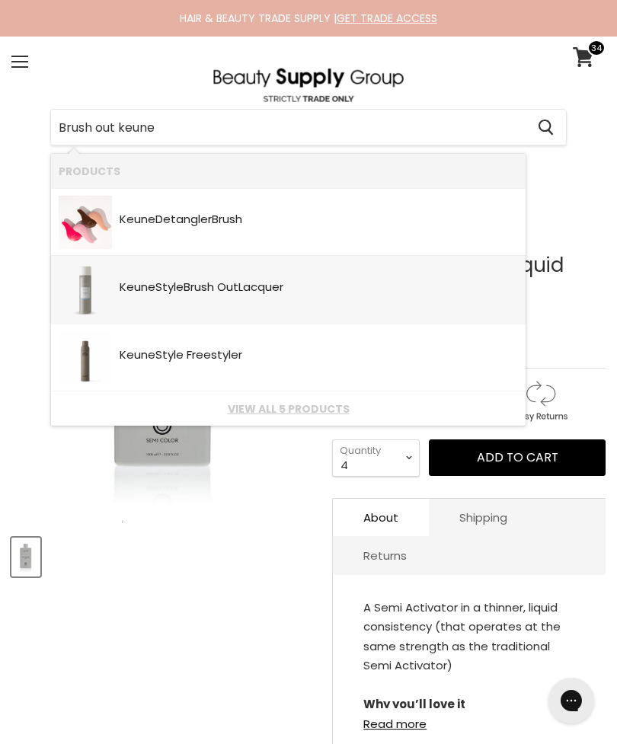
click at [473, 289] on div "Keune Style Brush Out Lacquer" at bounding box center [319, 288] width 399 height 15
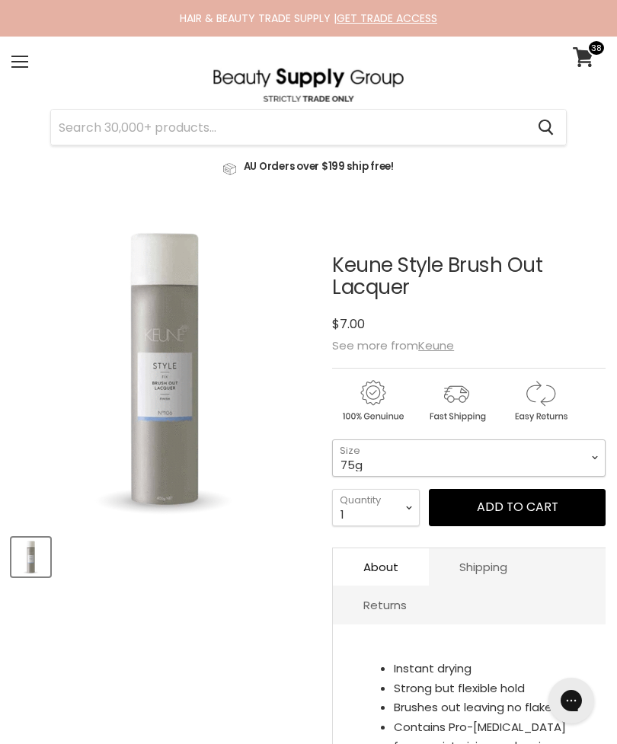
click at [423, 456] on select "75g 400g" at bounding box center [469, 458] width 274 height 37
select select "400g"
click at [379, 505] on select "1 2 3 4 5 6 7 8 9 10+" at bounding box center [376, 507] width 88 height 37
select select "4"
type input "4"
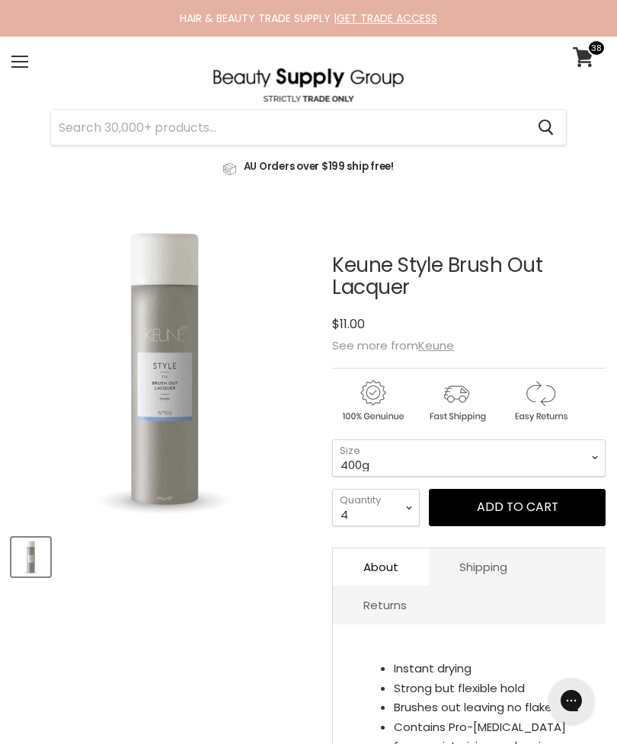
click at [516, 501] on button "Add to cart" at bounding box center [517, 507] width 177 height 37
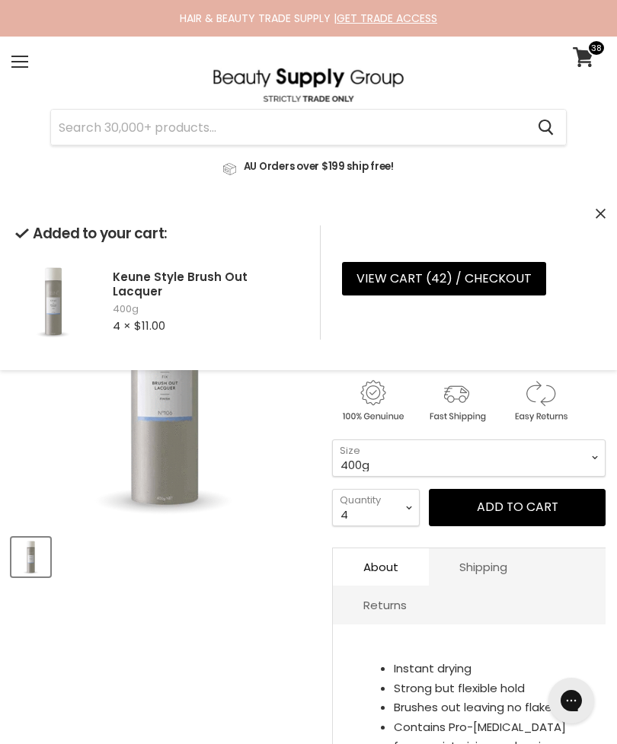
click at [409, 123] on input "Search" at bounding box center [288, 127] width 475 height 35
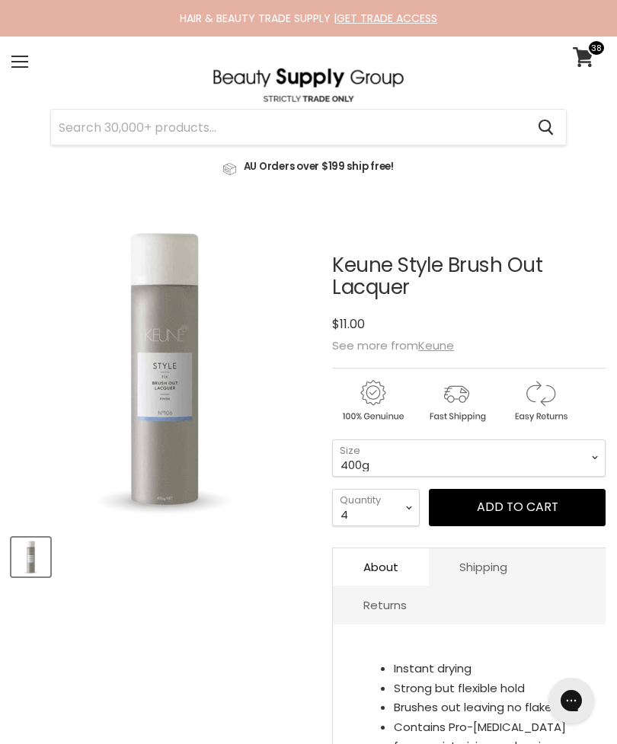
click at [440, 126] on input "Search" at bounding box center [288, 127] width 475 height 35
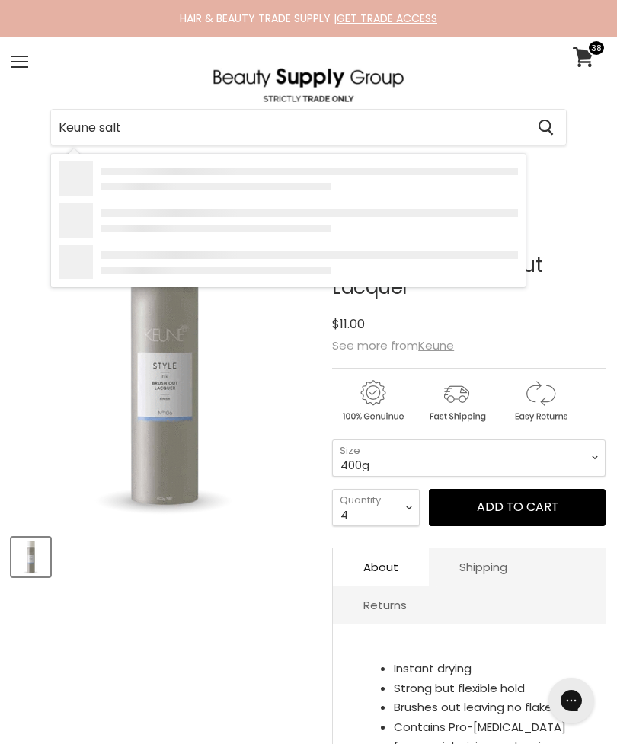
type input "Keune salt"
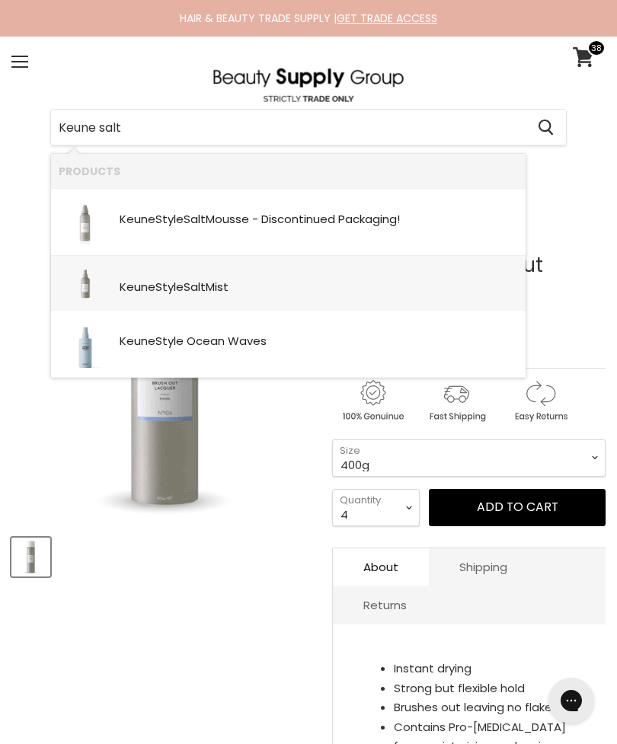
click at [374, 280] on div "Keune Style Salt Mist SKU: 27432 Keune" at bounding box center [319, 280] width 399 height 33
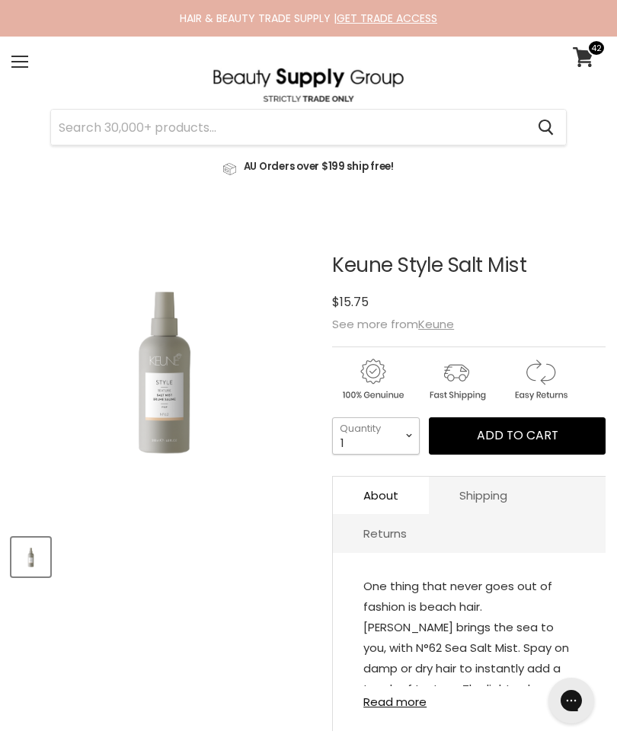
click at [399, 422] on select "1 2 3 4 5 6 7 8 9 10+" at bounding box center [376, 436] width 88 height 37
select select "3"
type input "3"
click at [496, 434] on span "Add to cart" at bounding box center [518, 436] width 82 height 18
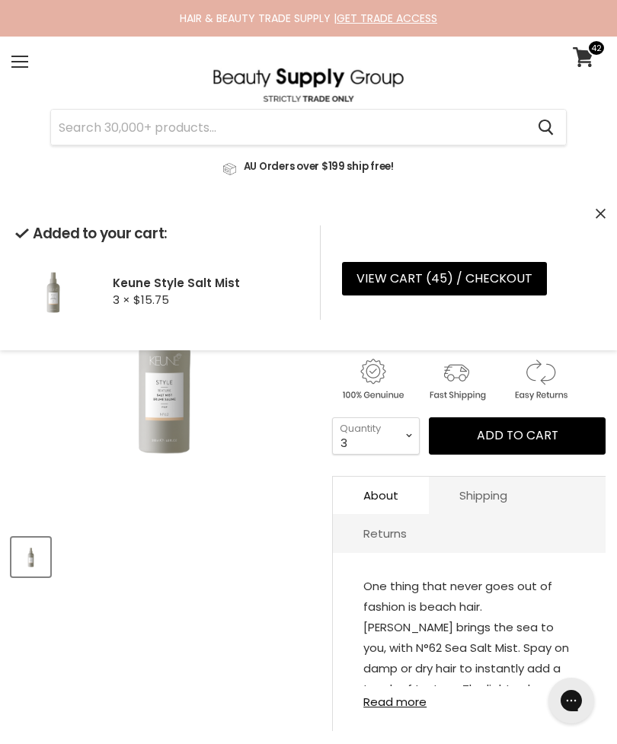
click at [606, 207] on div "Added to your cart: Keune Style Salt Mist 3 × $15.75 View cart ( 45 ) / Checkou…" at bounding box center [308, 272] width 617 height 155
click at [597, 220] on button "Close" at bounding box center [601, 214] width 10 height 16
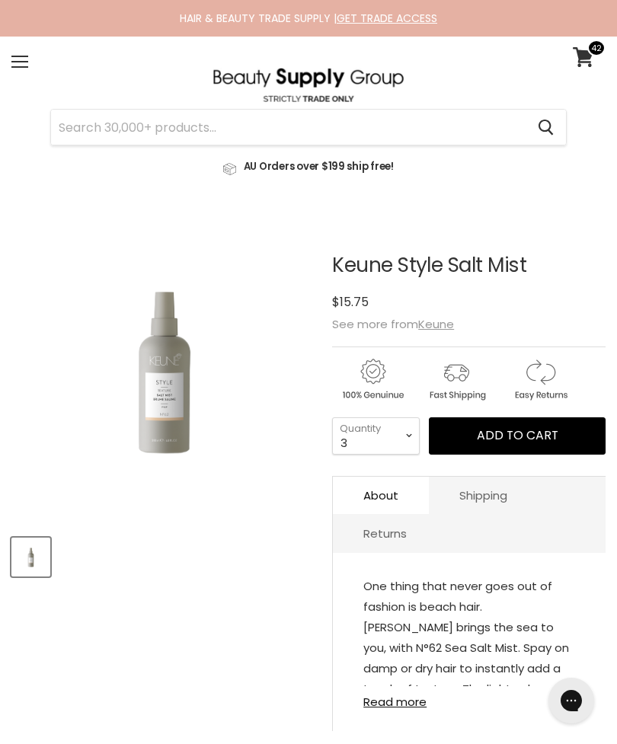
click at [435, 133] on input "Search" at bounding box center [288, 127] width 475 height 35
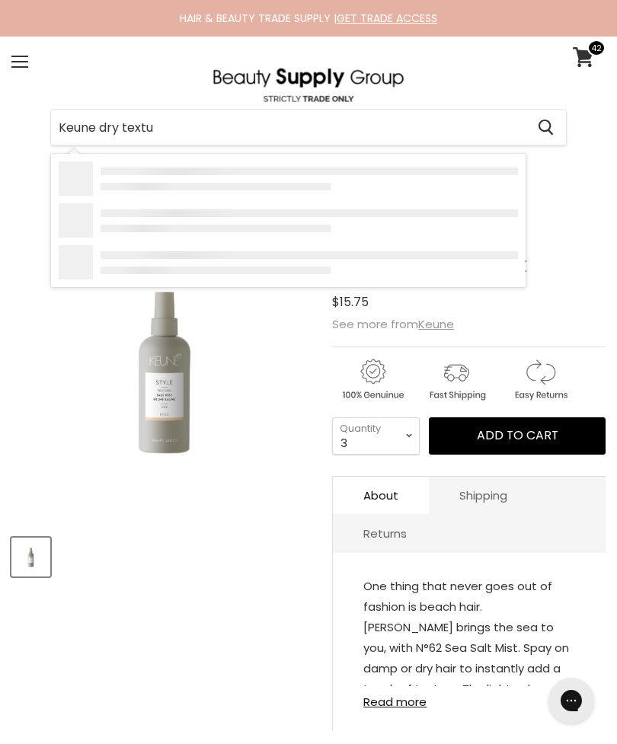
type input "Keune dry textur"
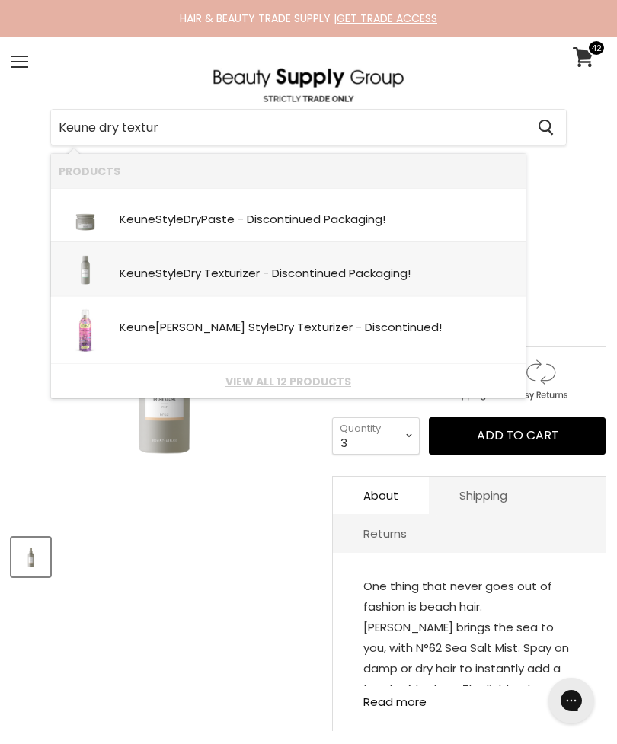
click at [440, 273] on div "Keune Style Dry Textur izer - Discontinued Packaging!" at bounding box center [319, 274] width 399 height 15
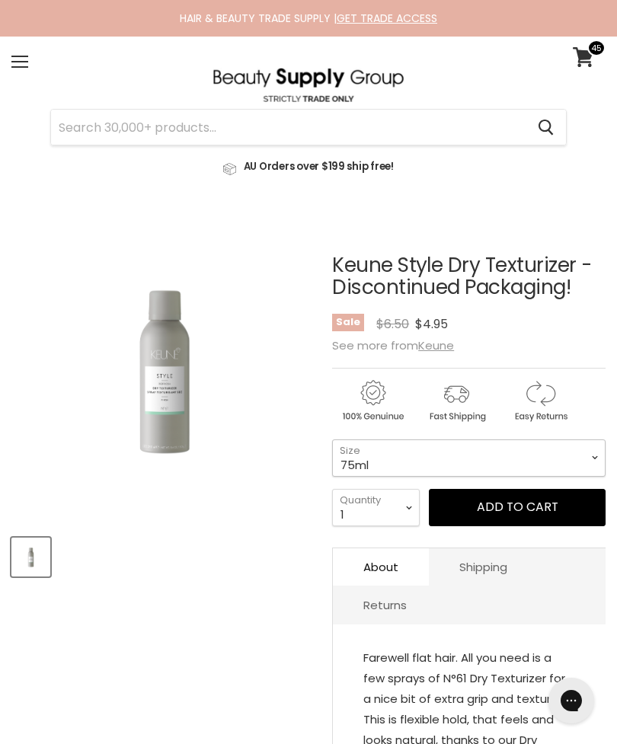
click at [491, 462] on select "75ml 200ml" at bounding box center [469, 458] width 274 height 37
select select "200ml"
click at [398, 511] on select "1 2 3 4 5 6 7 8 9 10+" at bounding box center [376, 507] width 88 height 37
select select "3"
type input "3"
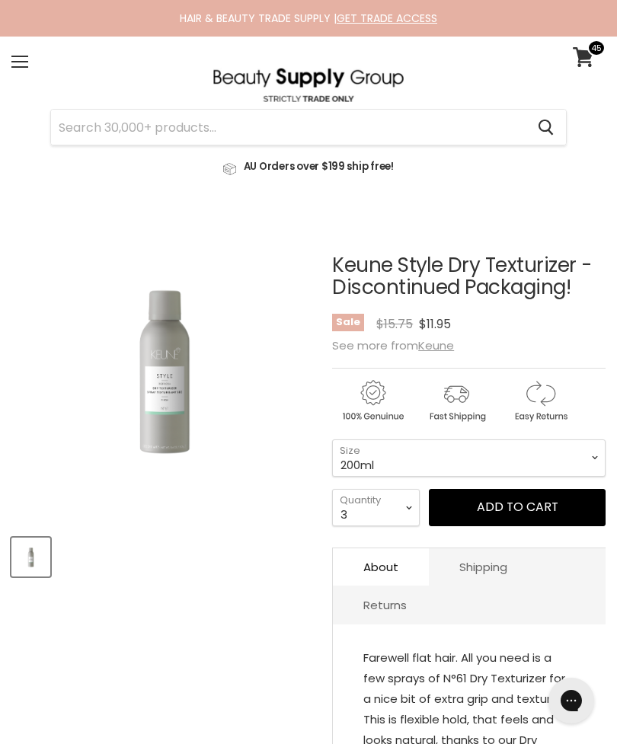
click at [514, 521] on button "Add to cart" at bounding box center [517, 507] width 177 height 37
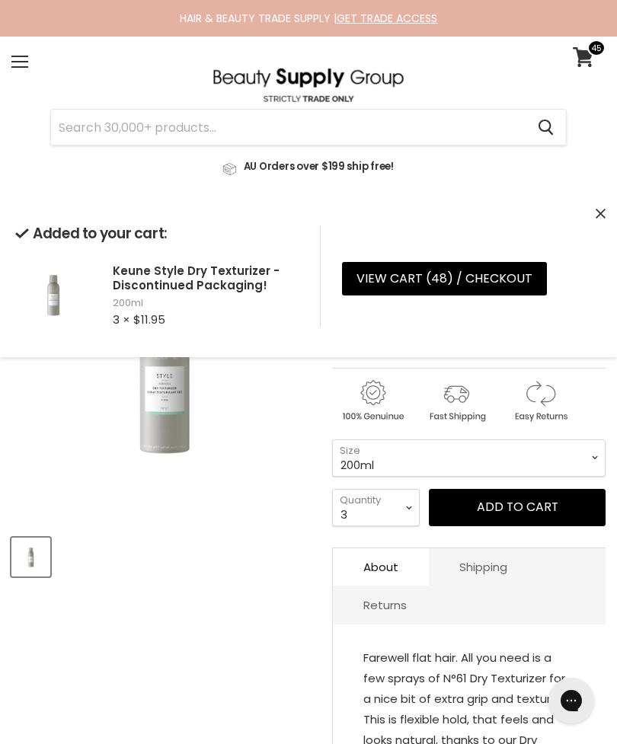
click at [609, 208] on div "Added to your cart: Keune Style Dry Texturizer - Discontinued Packaging! 200ml …" at bounding box center [308, 276] width 617 height 162
click at [602, 212] on icon "Close" at bounding box center [601, 214] width 10 height 10
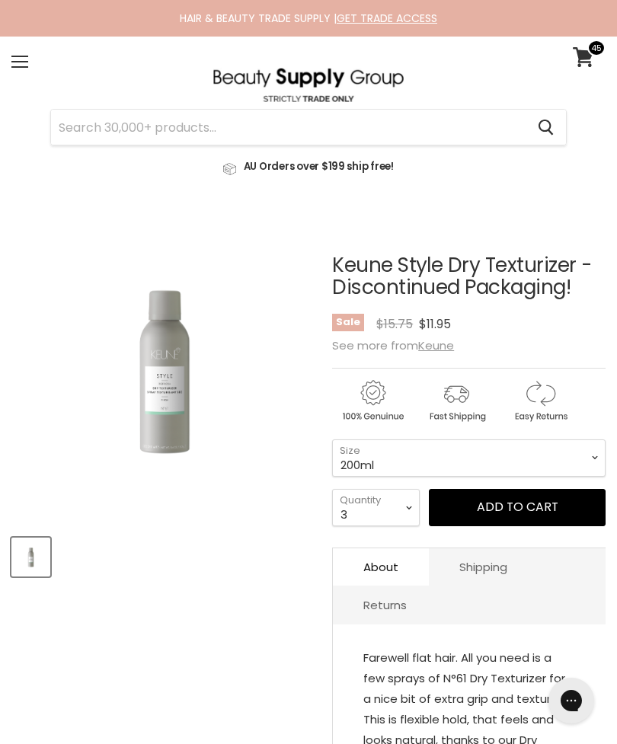
scroll to position [216, 0]
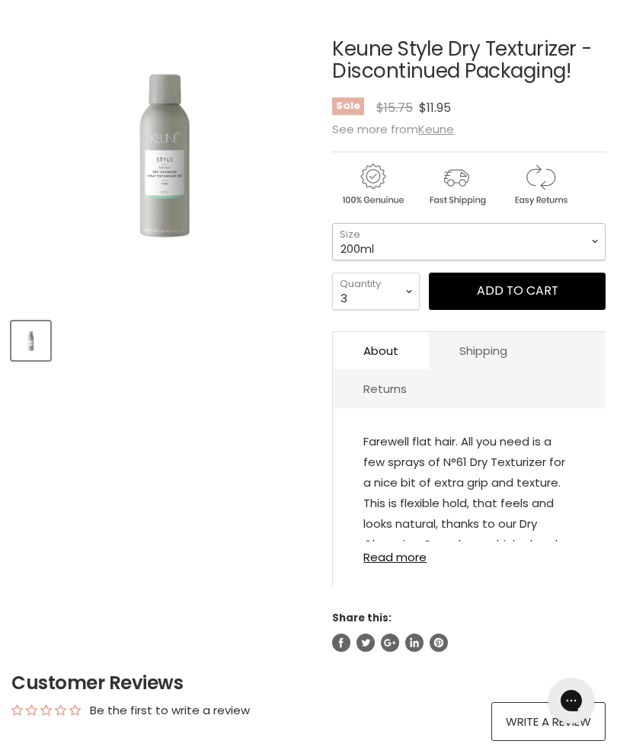
click at [447, 240] on select "75ml 200ml" at bounding box center [469, 241] width 274 height 37
select select "75ml"
click at [402, 291] on select "1 2 3 4 5 6 7 8 9 10+" at bounding box center [376, 291] width 88 height 37
select select "2"
type input "2"
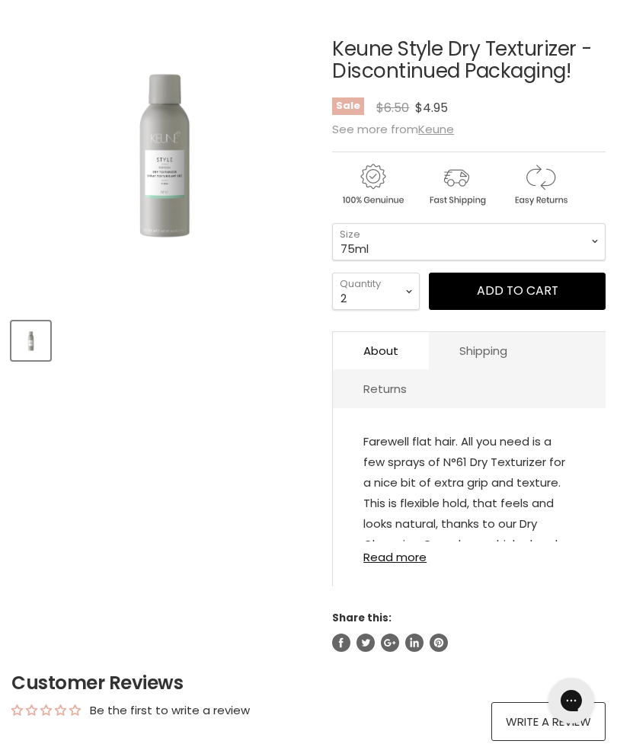
click at [495, 288] on button "Add to cart" at bounding box center [517, 291] width 177 height 37
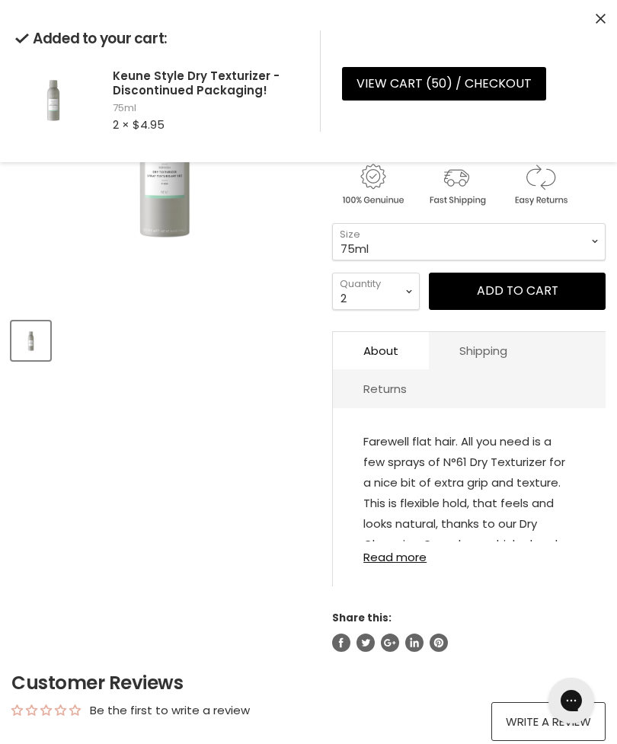
click at [597, 18] on icon "Close" at bounding box center [601, 19] width 10 height 10
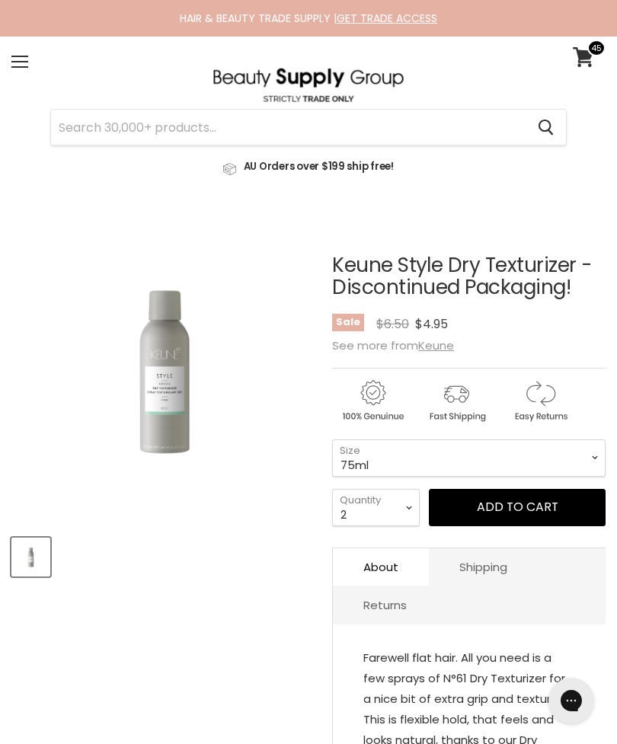
click at [397, 126] on input "Search" at bounding box center [288, 127] width 475 height 35
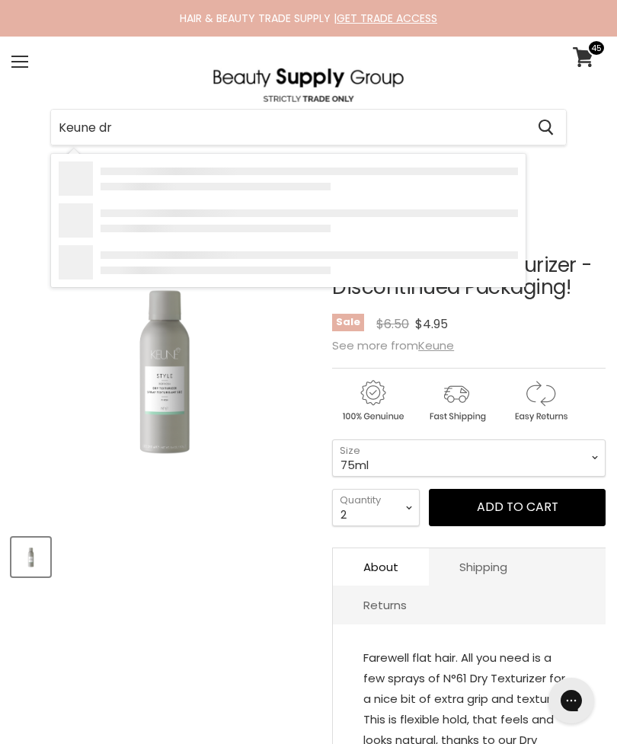
type input "Keune dry"
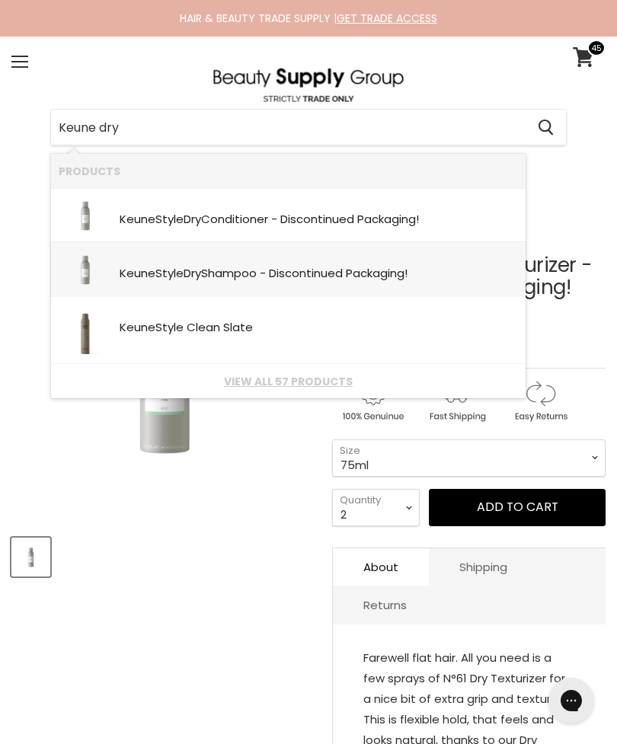
click at [419, 278] on div "Keune Style Dry Shampoo - Discontinued Packaging!" at bounding box center [319, 274] width 399 height 15
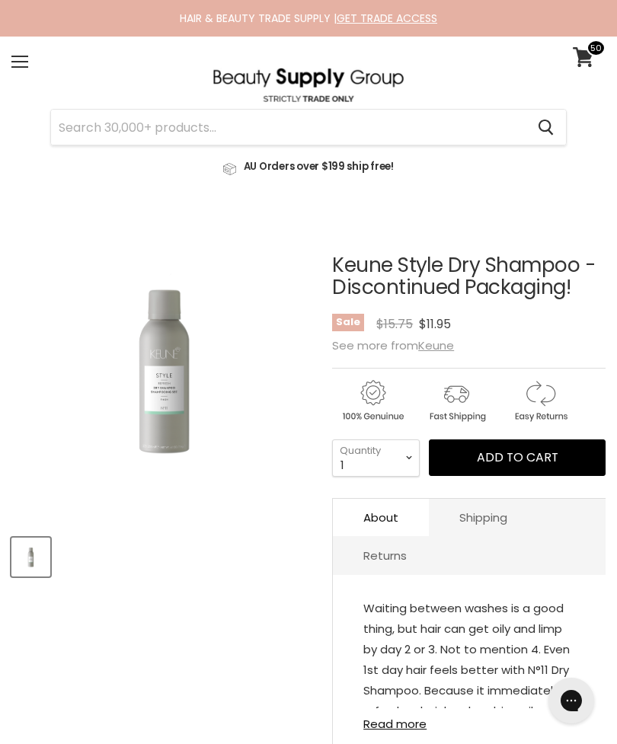
click at [485, 451] on span "Add to cart" at bounding box center [518, 458] width 82 height 18
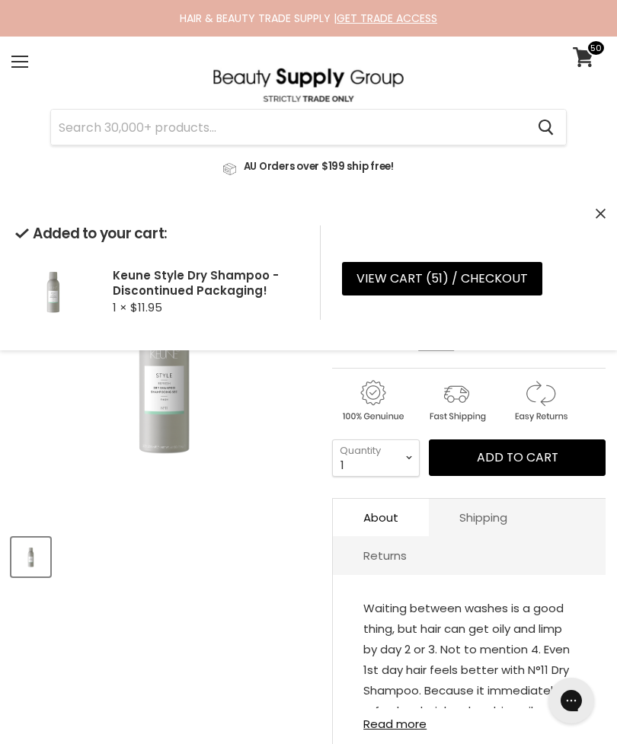
click at [404, 112] on input "Search" at bounding box center [288, 127] width 475 height 35
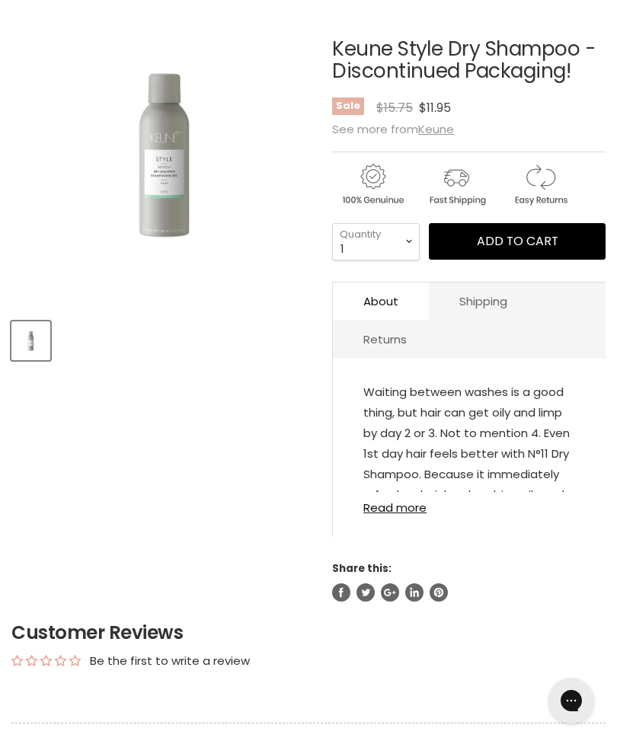
click at [400, 113] on span "$15.75" at bounding box center [394, 108] width 37 height 18
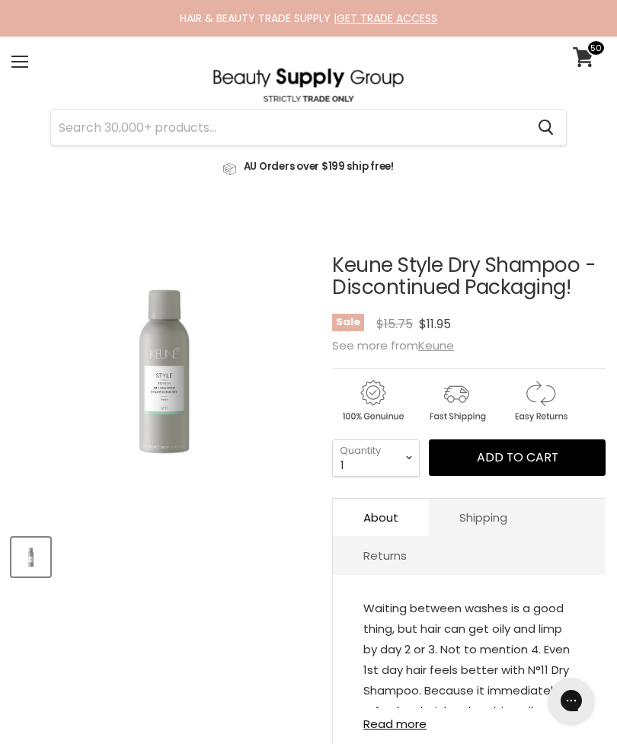
click at [387, 130] on input "Search" at bounding box center [288, 127] width 475 height 35
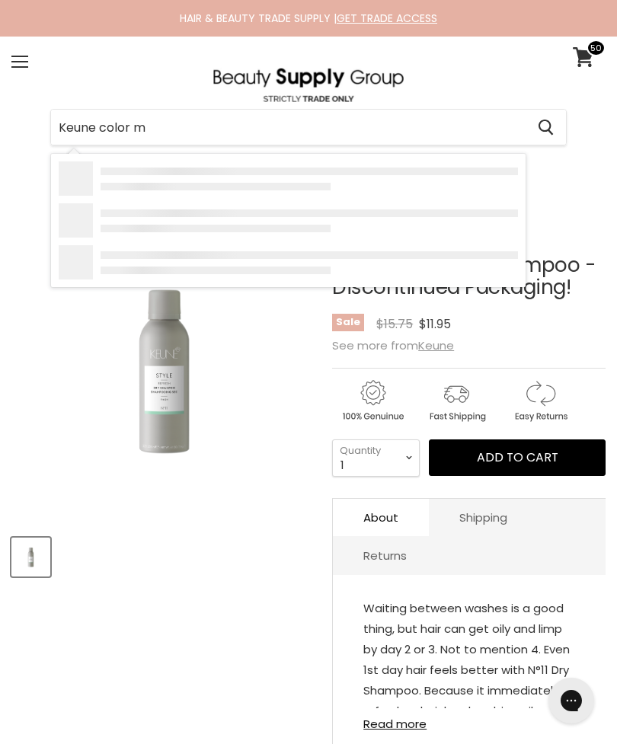
type input "Keune color ma"
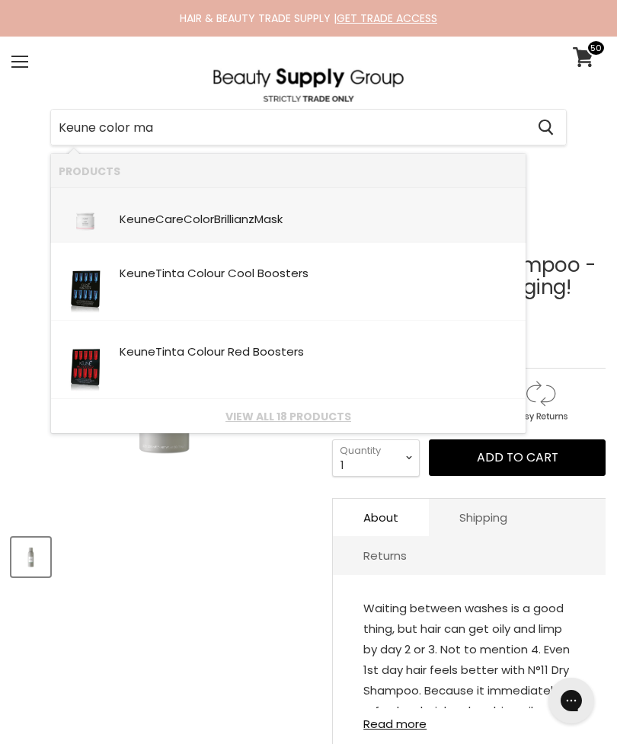
click at [283, 231] on link "Keune Care Color Brillianz Ma sk SKU: 21341 Keune" at bounding box center [288, 216] width 459 height 40
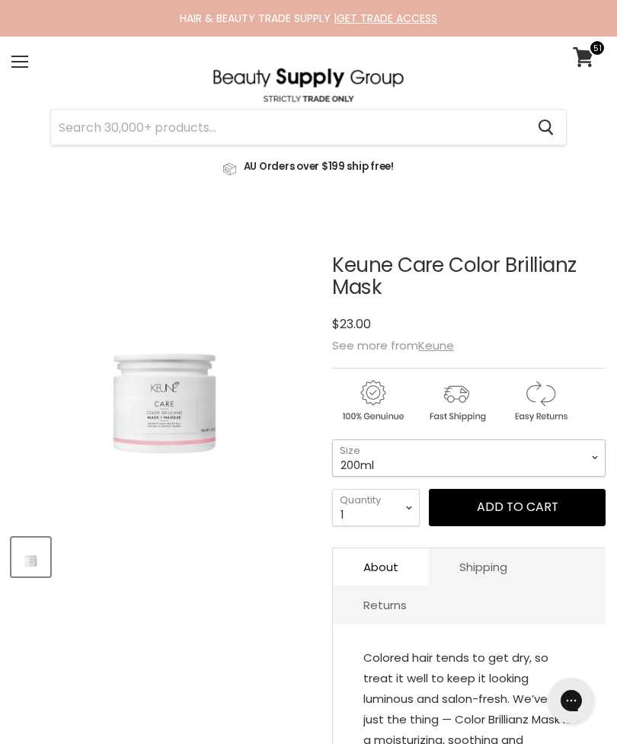
click at [473, 454] on select "200ml 500ml" at bounding box center [469, 458] width 274 height 37
click at [403, 501] on select "1 2 3 4 5 6 7 8 9 10+" at bounding box center [376, 507] width 88 height 37
select select "4"
type input "4"
click at [468, 450] on select "200ml 500ml" at bounding box center [469, 458] width 274 height 37
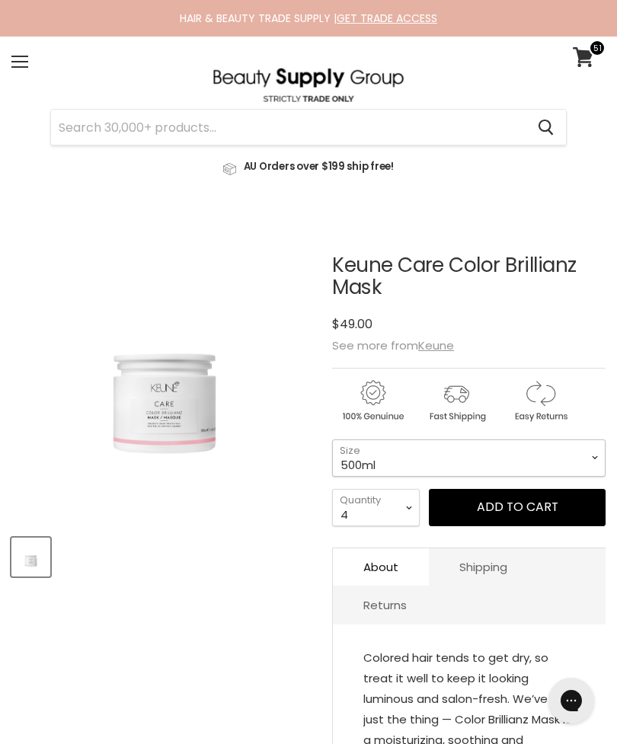
click at [463, 450] on select "200ml 500ml" at bounding box center [469, 458] width 274 height 37
select select "200ml"
click at [488, 507] on button "Add to cart" at bounding box center [517, 507] width 177 height 37
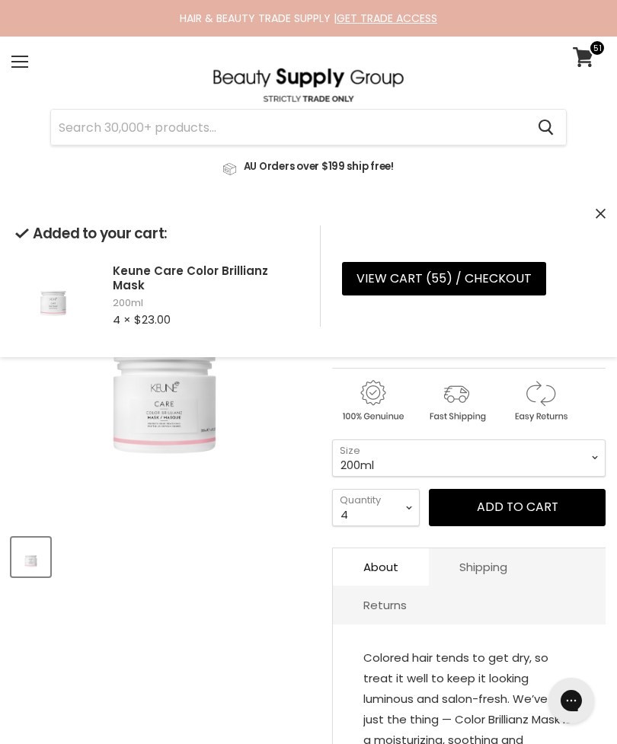
click at [603, 210] on icon "Close" at bounding box center [601, 214] width 10 height 10
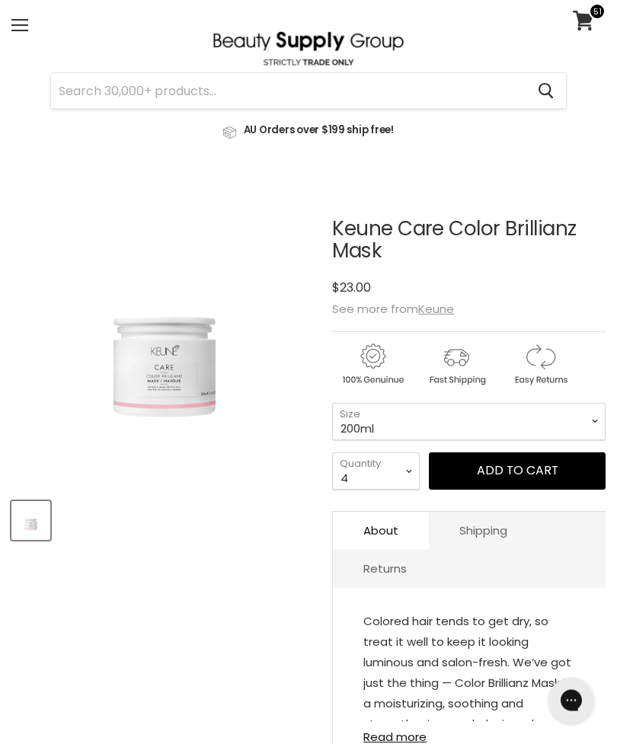
scroll to position [34, 0]
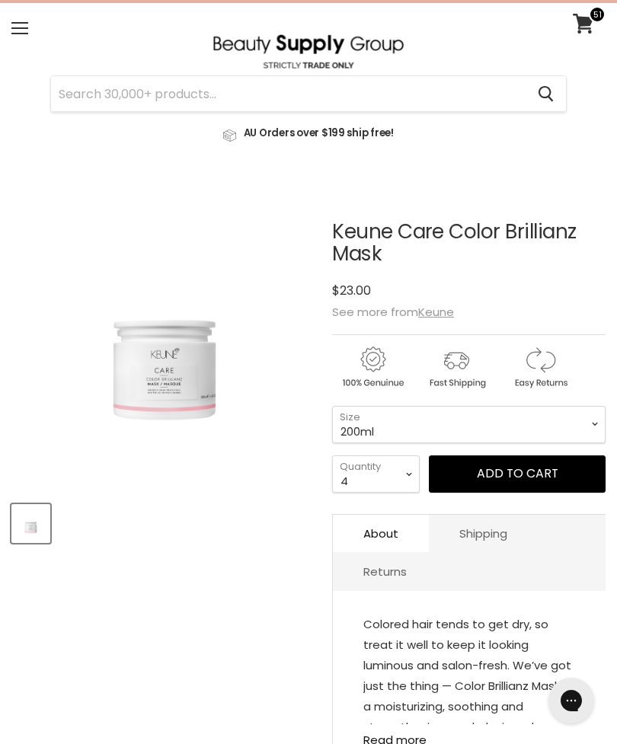
click at [348, 90] on input "Search" at bounding box center [288, 93] width 475 height 35
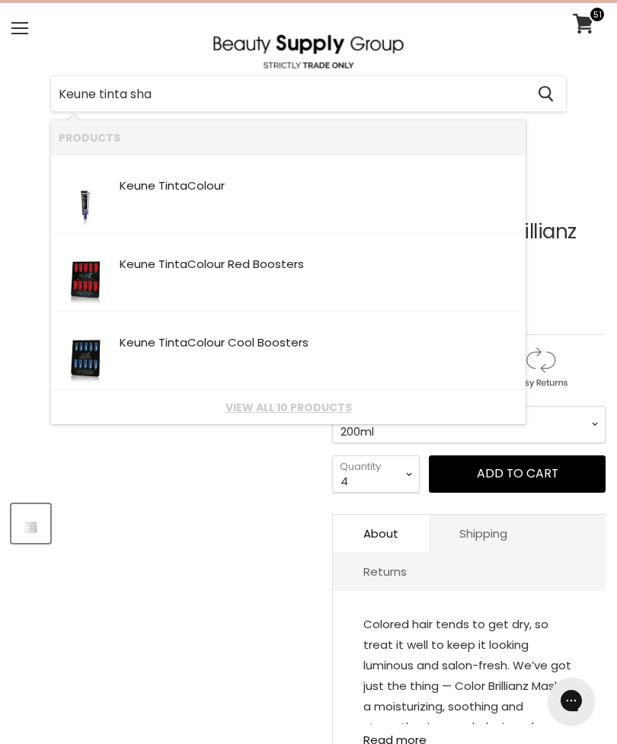
type input "Keune tinta sham"
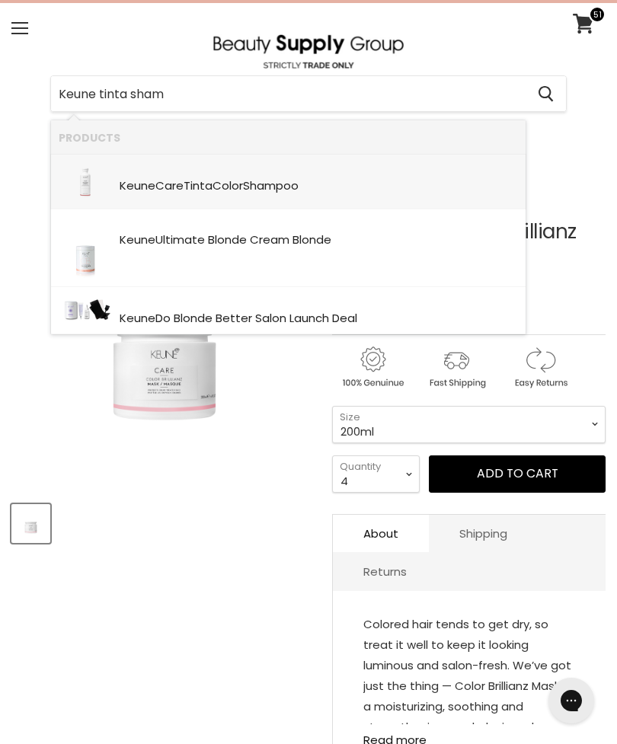
click at [408, 187] on div "Keune Care Tinta Color Sham poo" at bounding box center [319, 187] width 399 height 15
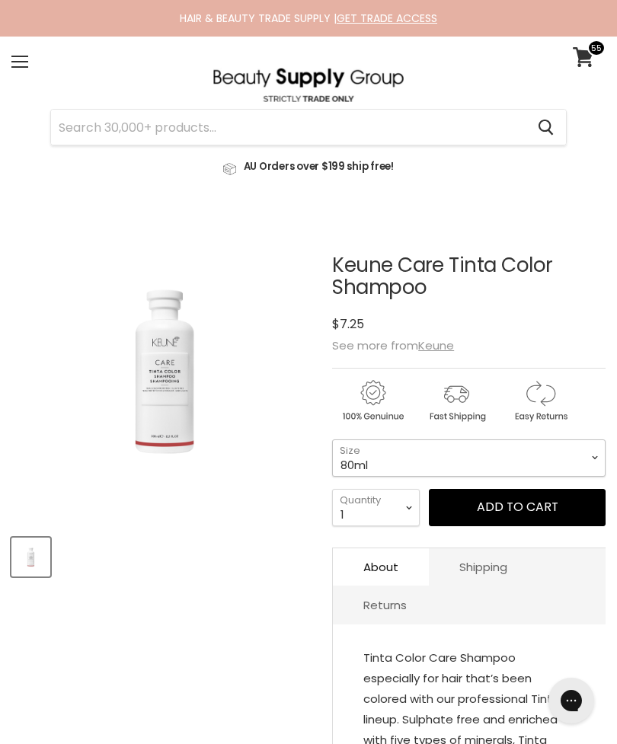
click at [468, 466] on select "80ml 300ml" at bounding box center [469, 458] width 274 height 37
select select "300ml"
click at [406, 501] on select "1 2 3 4 5 6 7 8 9 10+" at bounding box center [376, 507] width 88 height 37
select select "3"
type input "3"
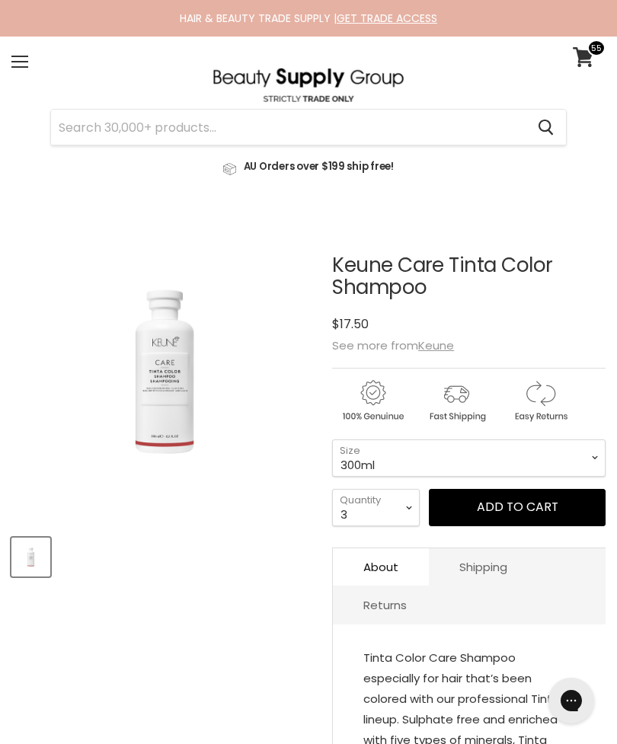
click at [513, 503] on button "Add to cart" at bounding box center [517, 507] width 177 height 37
click at [392, 131] on input "Search" at bounding box center [288, 127] width 475 height 35
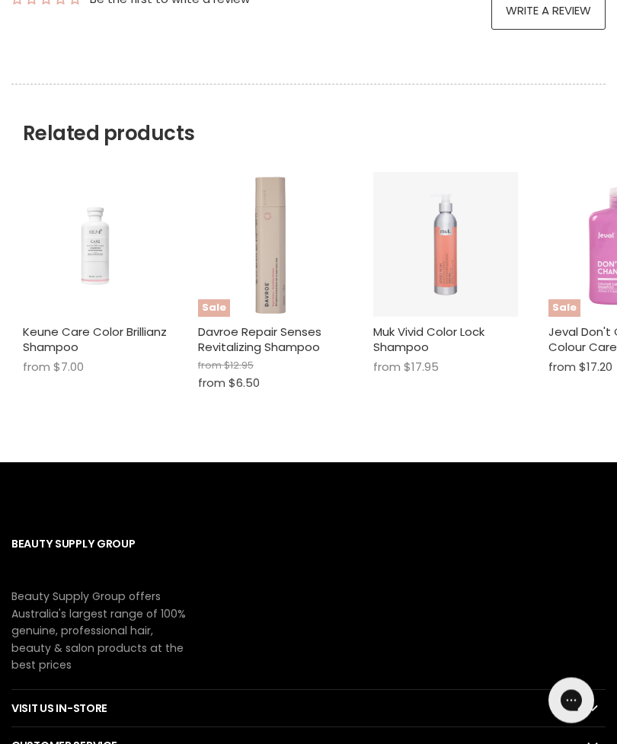
scroll to position [924, 0]
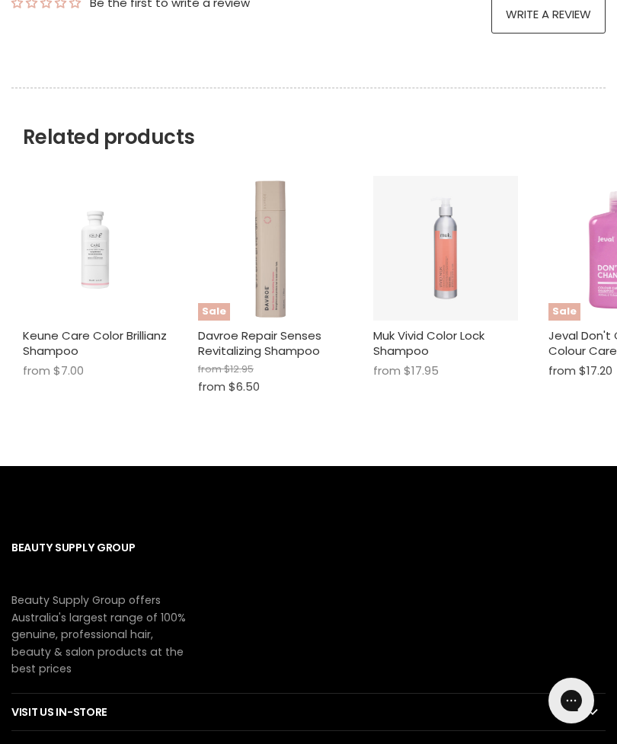
click at [76, 290] on img "Main content" at bounding box center [95, 248] width 145 height 107
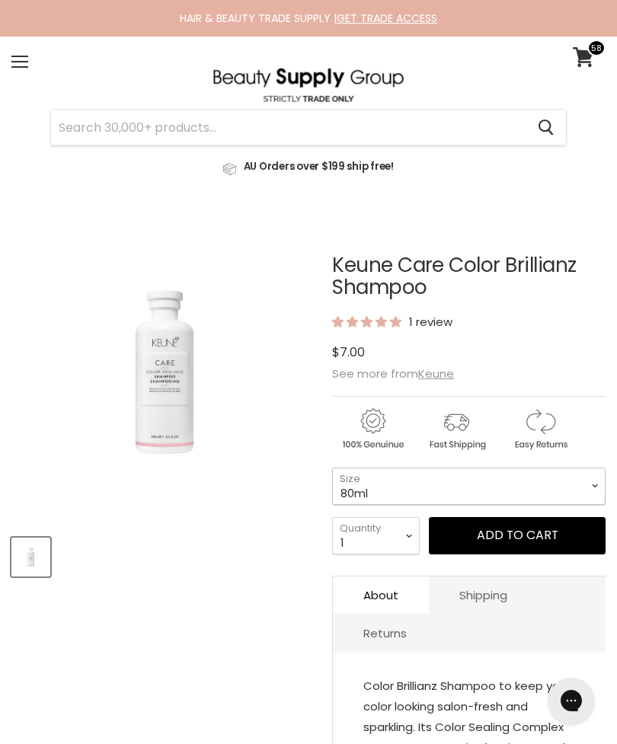
click at [440, 479] on select "80ml 300ml 1Litre" at bounding box center [469, 486] width 274 height 37
select select "300ml"
click at [386, 525] on select "1 2 3 4 5 6 7 8 9 10+" at bounding box center [376, 535] width 88 height 37
select select "3"
type input "3"
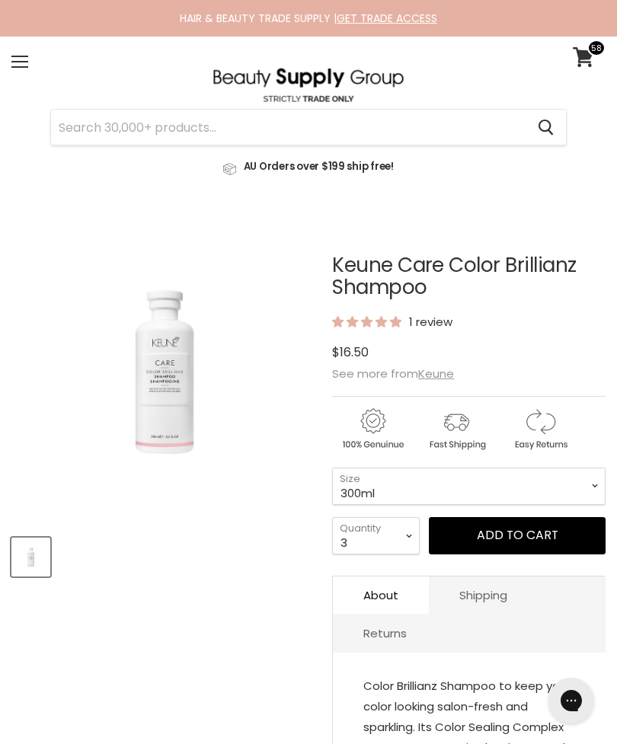
click at [520, 535] on button "Add to cart" at bounding box center [517, 535] width 177 height 37
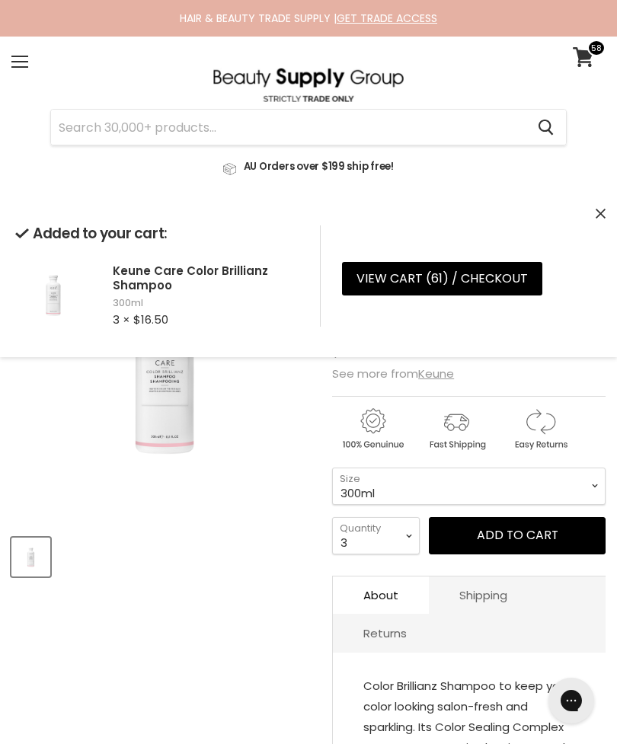
click at [465, 123] on input "Search" at bounding box center [288, 127] width 475 height 35
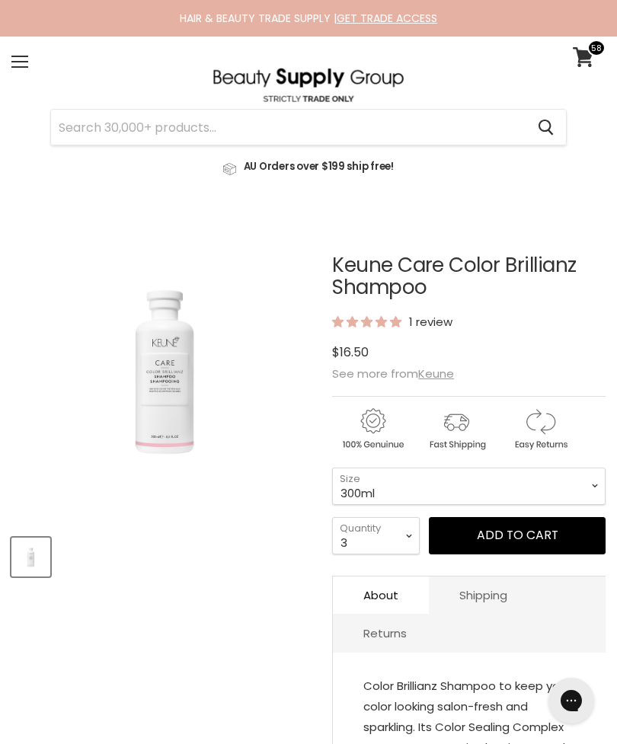
click at [342, 130] on input "Search" at bounding box center [288, 127] width 475 height 35
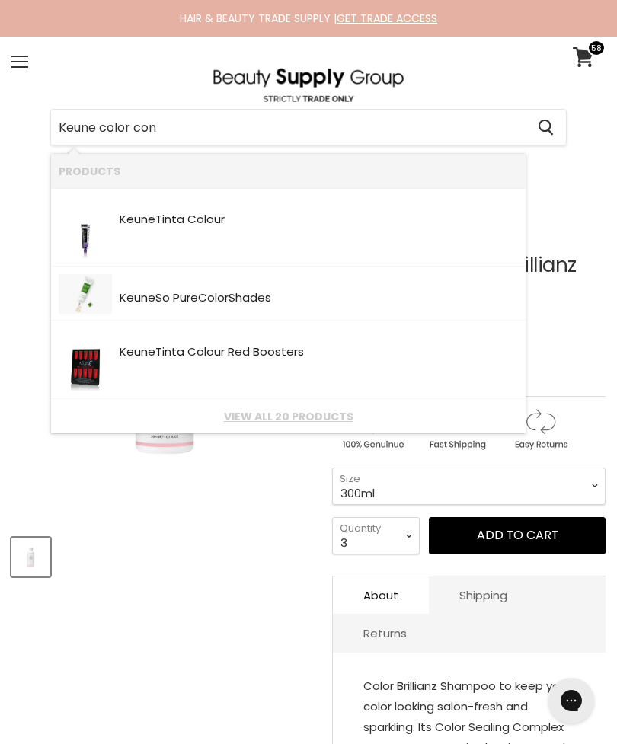
type input "Keune color cond"
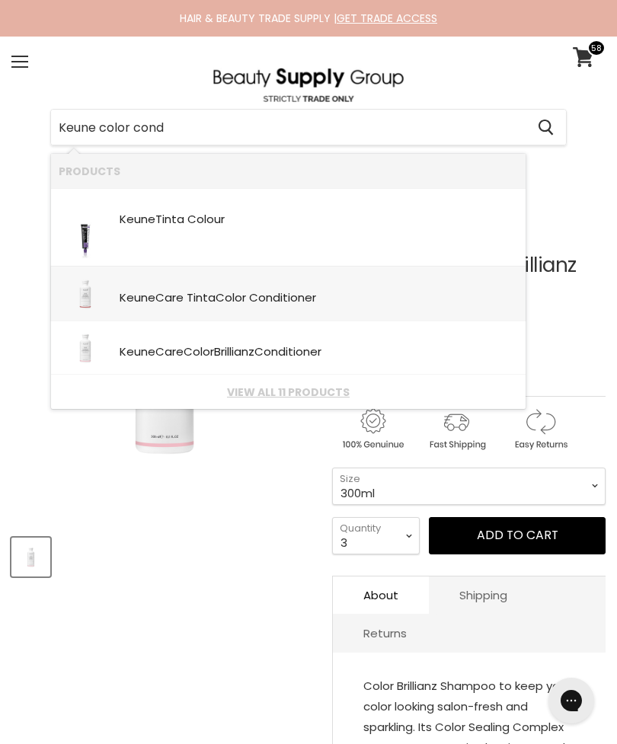
click at [392, 299] on div "Keune Care Tinta Color Cond itioner" at bounding box center [319, 299] width 399 height 15
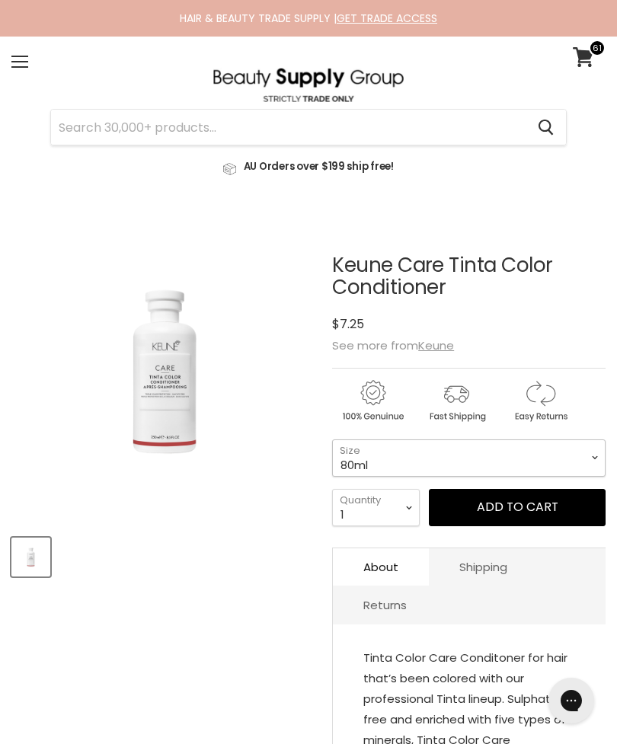
click at [478, 466] on select "80ml 250ml 1Litre" at bounding box center [469, 458] width 274 height 37
select select "250ml"
click at [394, 501] on select "1 2 3 4 5 6 7 8 9 10+" at bounding box center [376, 507] width 88 height 37
select select "3"
type input "3"
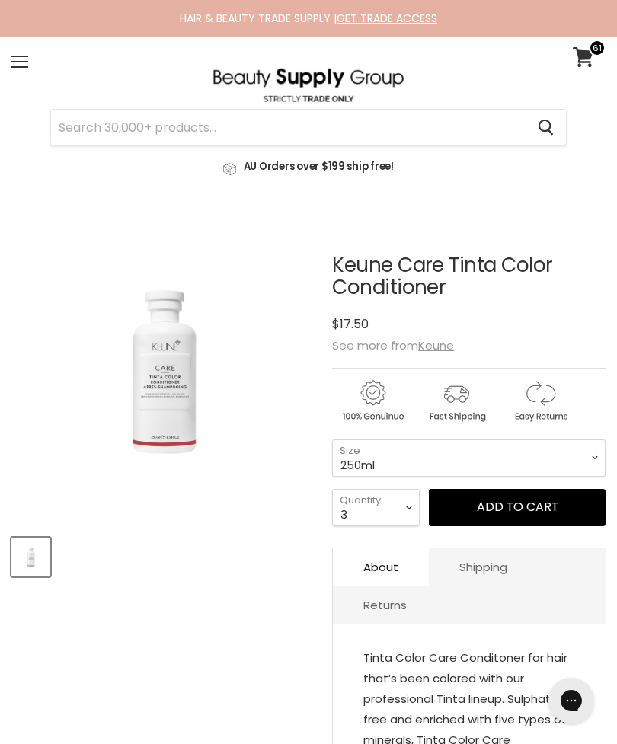
click at [501, 511] on button "Add to cart" at bounding box center [517, 507] width 177 height 37
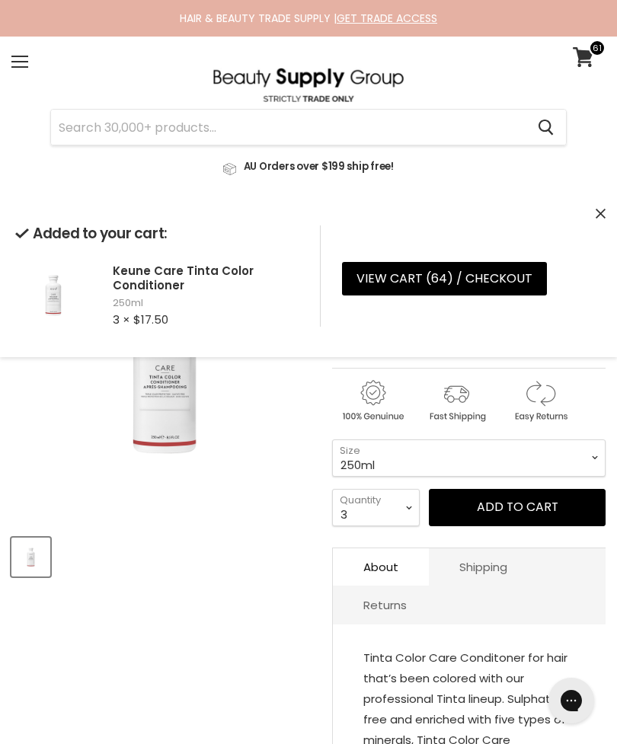
click at [554, 453] on select "80ml 250ml 1Litre" at bounding box center [469, 458] width 274 height 37
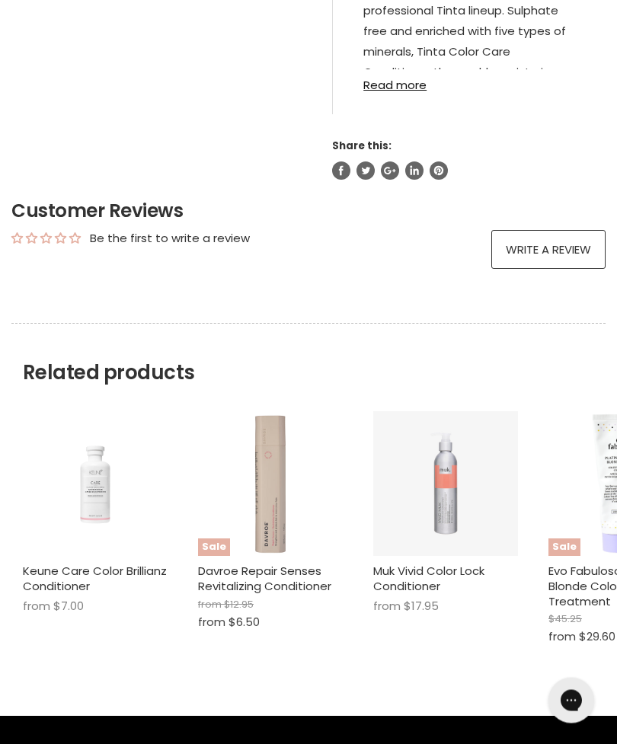
scroll to position [689, 0]
click at [123, 516] on img "Main content" at bounding box center [95, 484] width 145 height 107
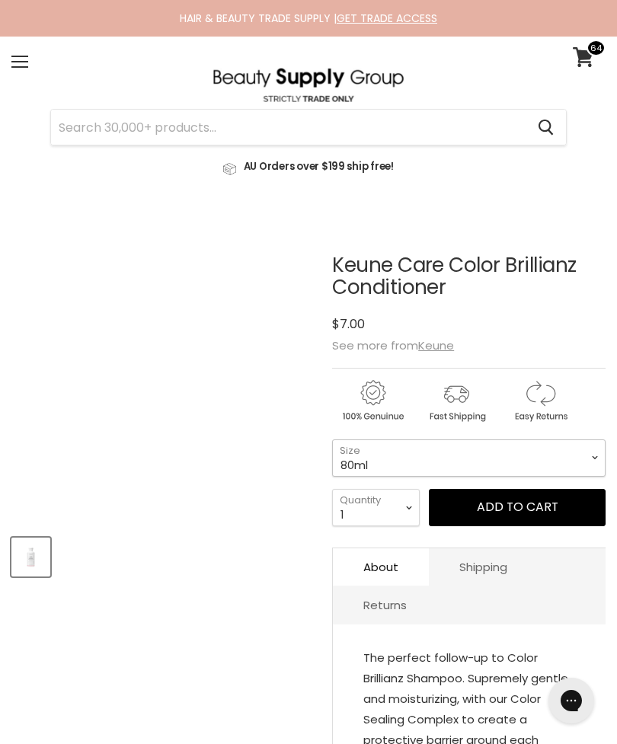
click at [458, 449] on select "80ml 250ml 1Litre" at bounding box center [469, 458] width 274 height 37
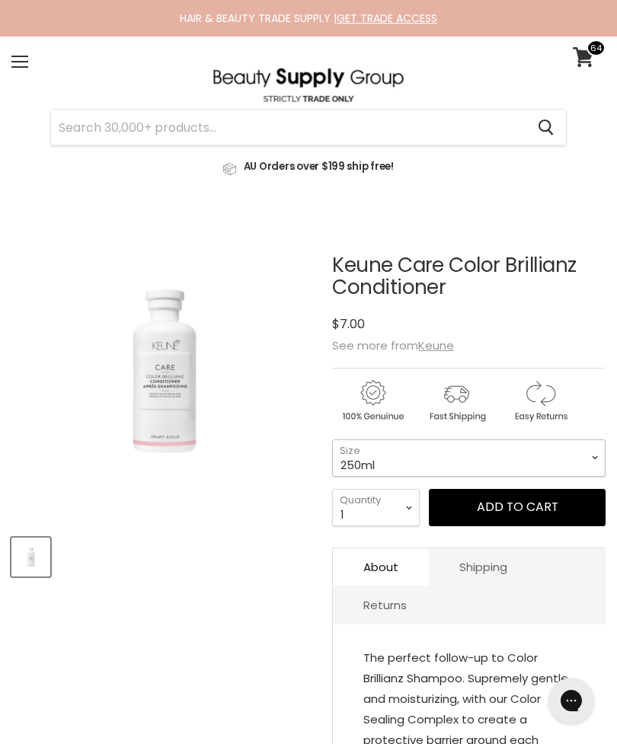
select select "250ml"
click at [396, 502] on select "1 2 3 4 5 6 7 8 9 10+" at bounding box center [376, 507] width 88 height 37
select select "3"
type input "3"
click at [516, 502] on button "Add to cart" at bounding box center [517, 507] width 177 height 37
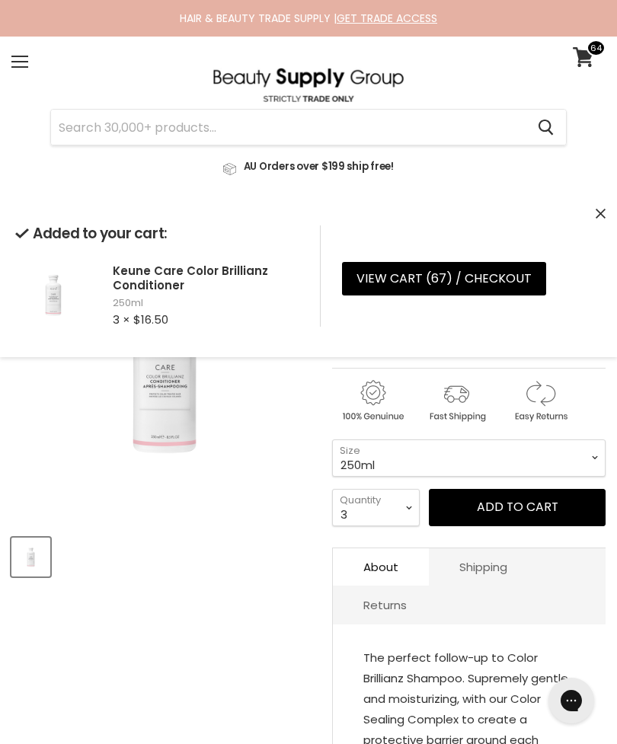
click at [269, 451] on img "Keune Care Color Brillianz Conditioner image. Click or Scroll to Zoom." at bounding box center [164, 370] width 306 height 226
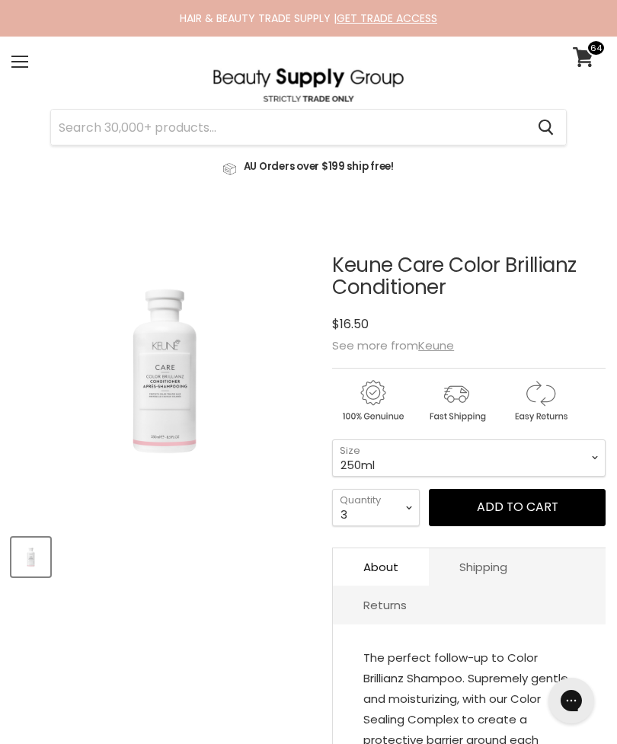
click at [385, 128] on input "Search" at bounding box center [288, 127] width 475 height 35
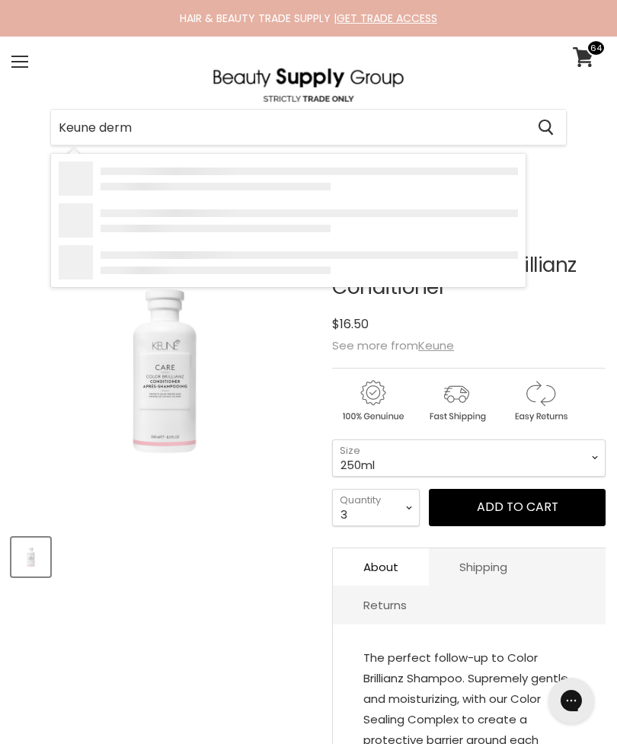
type input "Keune derma"
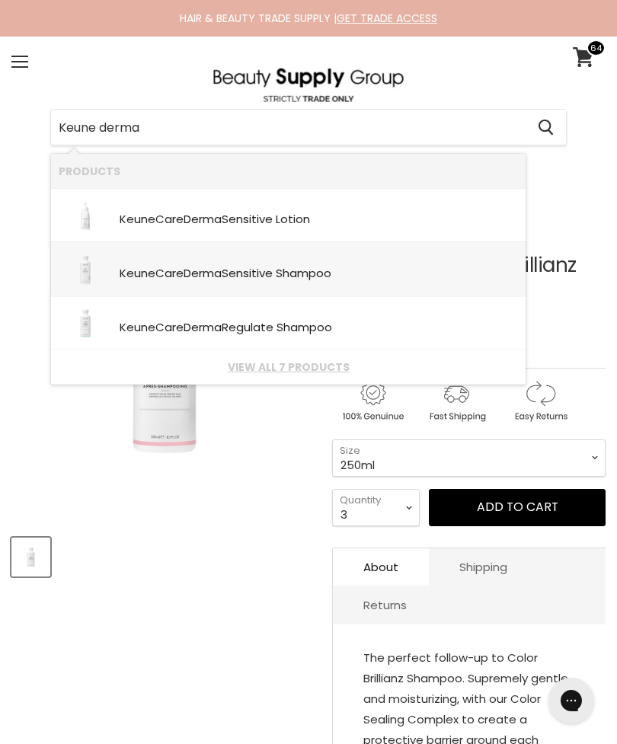
click at [461, 273] on div "Keune Care Derma Sensitive Shampoo" at bounding box center [319, 274] width 399 height 15
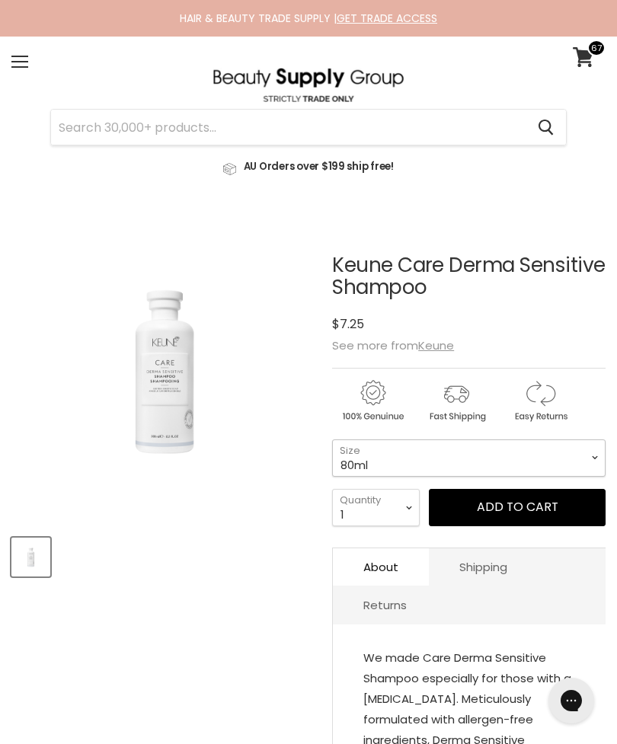
click at [530, 446] on select "80ml 300ml 1Litre" at bounding box center [469, 458] width 274 height 37
select select "1Litre"
click at [504, 502] on button "Add to cart" at bounding box center [517, 507] width 177 height 37
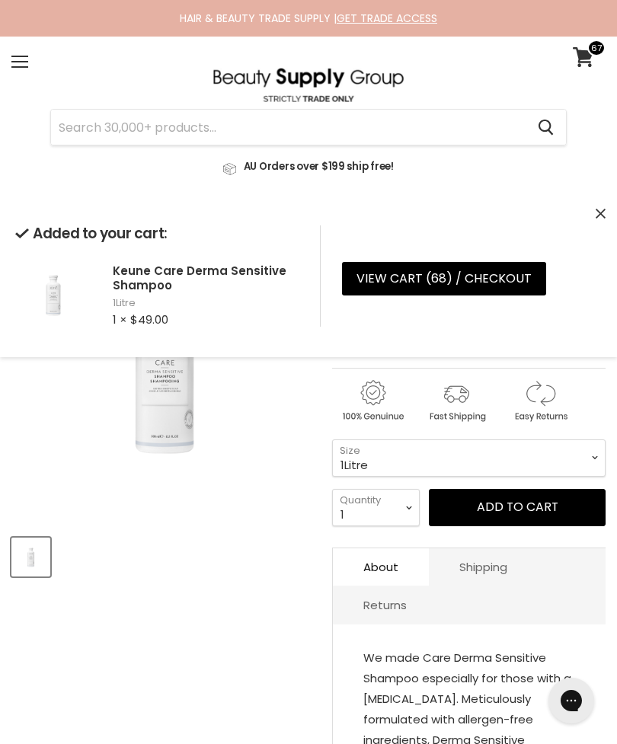
click at [422, 126] on input "Search" at bounding box center [288, 127] width 475 height 35
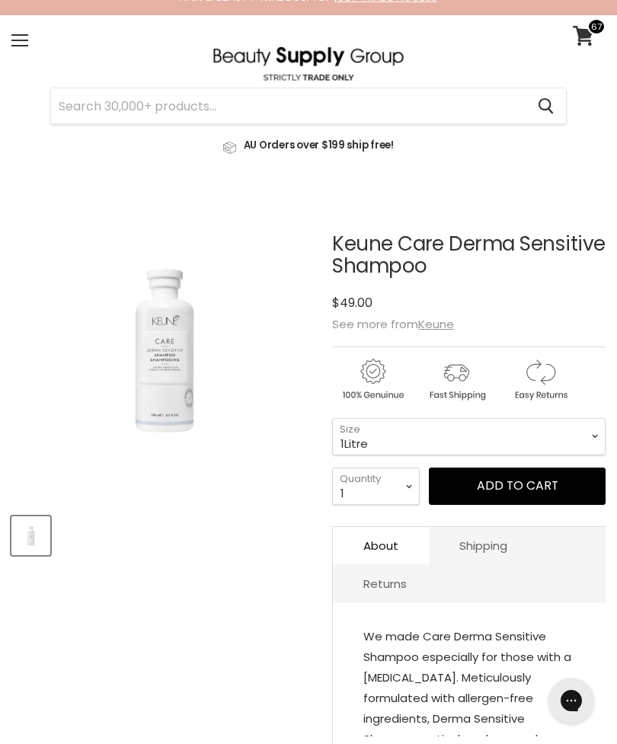
scroll to position [14, 0]
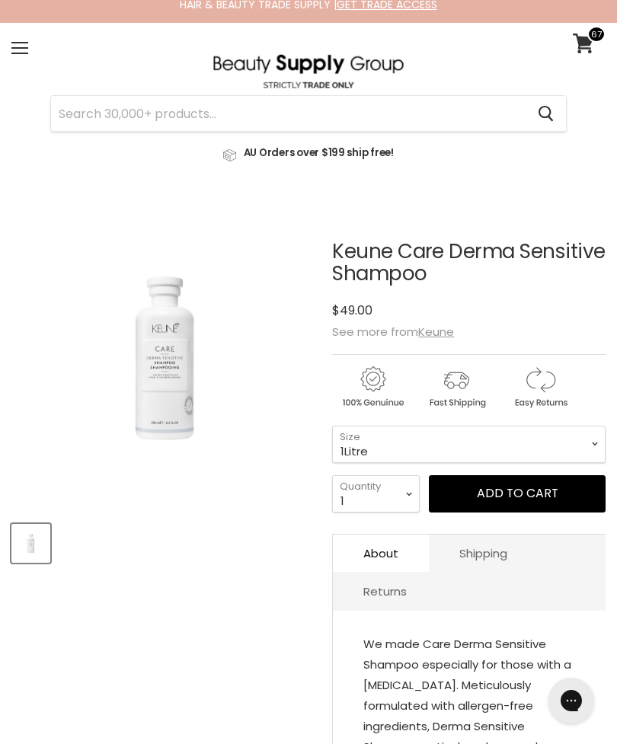
click at [335, 119] on input "Search" at bounding box center [288, 113] width 475 height 35
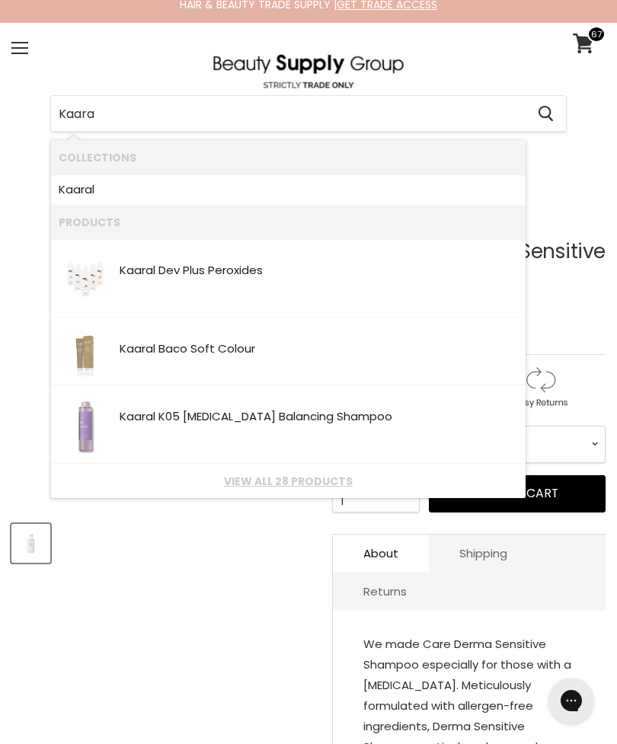
type input "Kaaral"
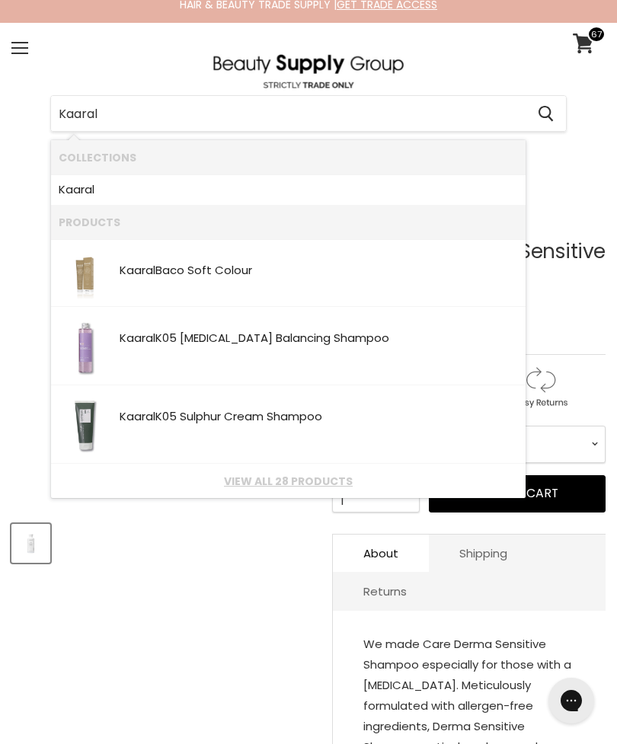
click at [314, 479] on link "View all 28 products" at bounding box center [288, 481] width 459 height 12
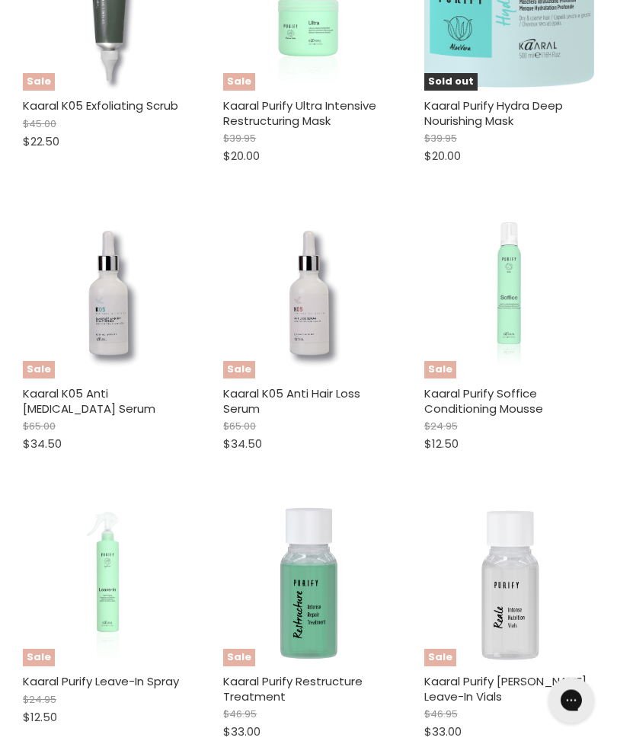
scroll to position [1976, 0]
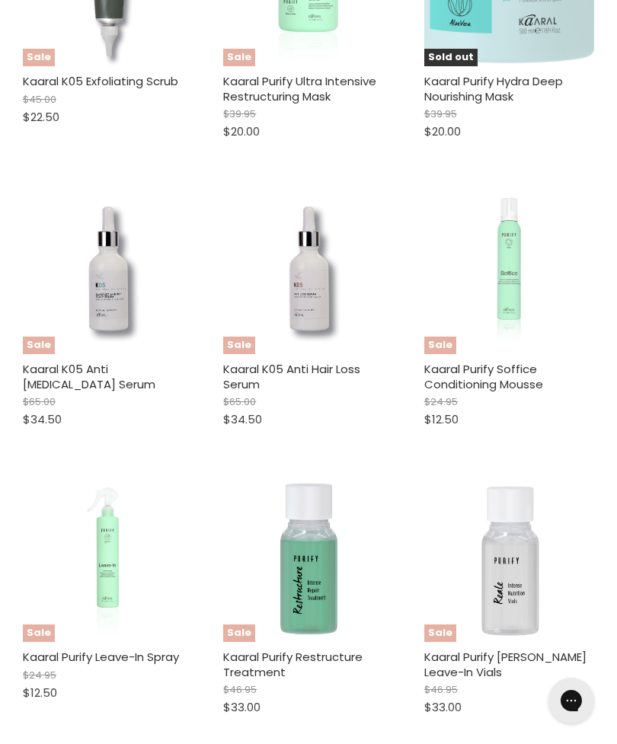
click at [152, 618] on img "Main content" at bounding box center [107, 557] width 143 height 170
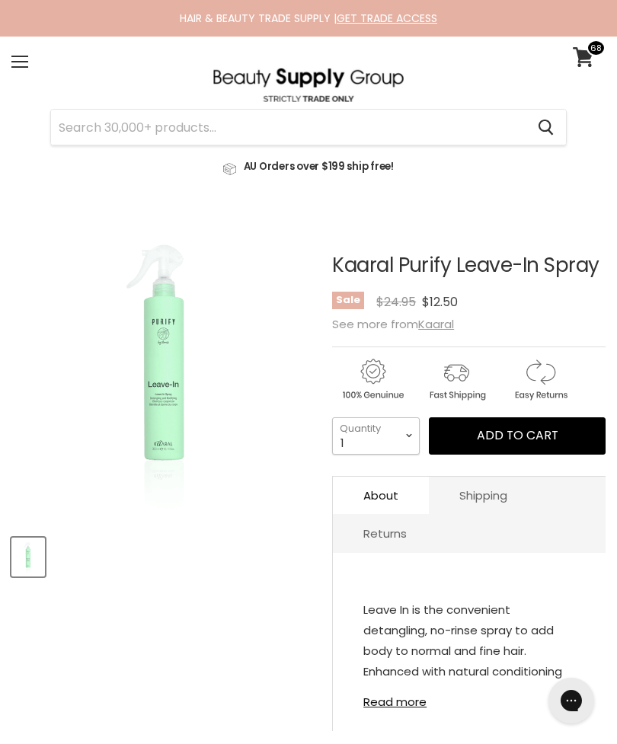
click at [390, 438] on select "1 2 3 4 5 6 7 8 9 10+" at bounding box center [376, 436] width 88 height 37
select select "2"
type input "2"
click at [485, 438] on span "Add to cart" at bounding box center [518, 436] width 82 height 18
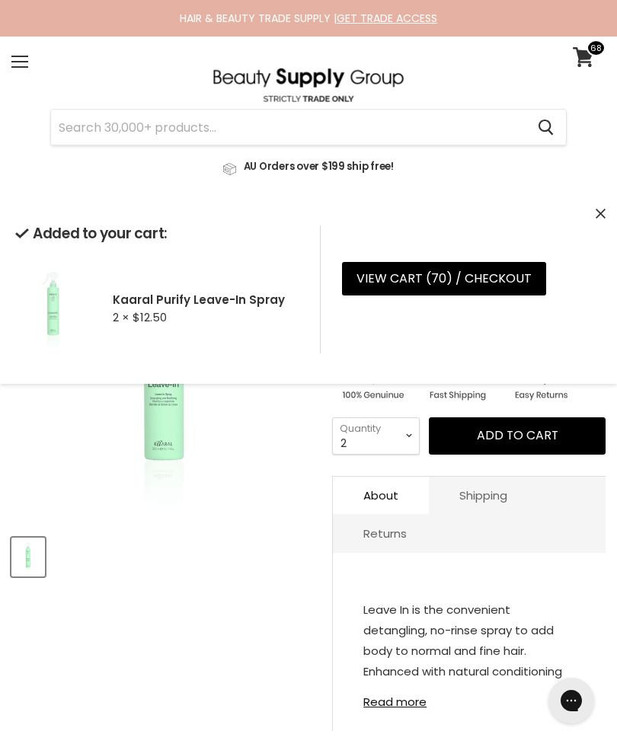
click at [293, 430] on img "Kaaral Purify Leave-In Spray image. Click or Scroll to Zoom." at bounding box center [164, 369] width 258 height 306
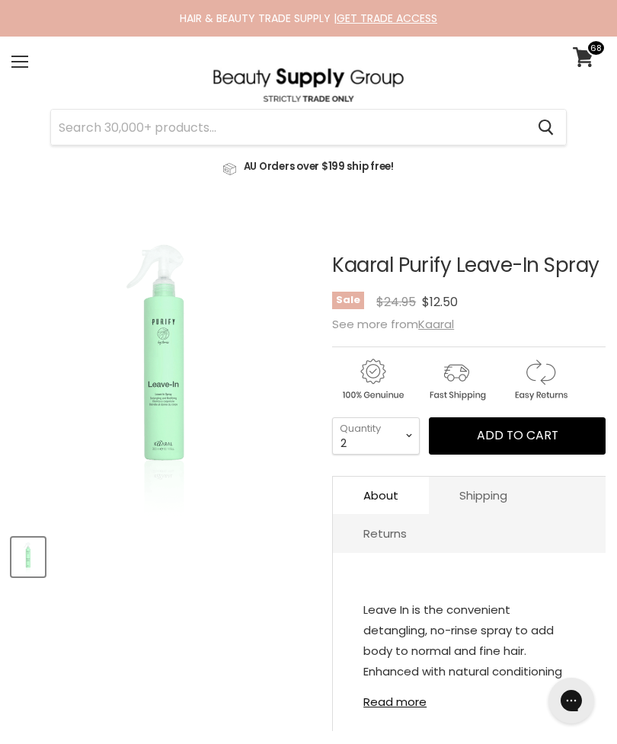
click at [444, 131] on input "Search" at bounding box center [288, 127] width 475 height 35
type input "Ke"
